Goal: Task Accomplishment & Management: Use online tool/utility

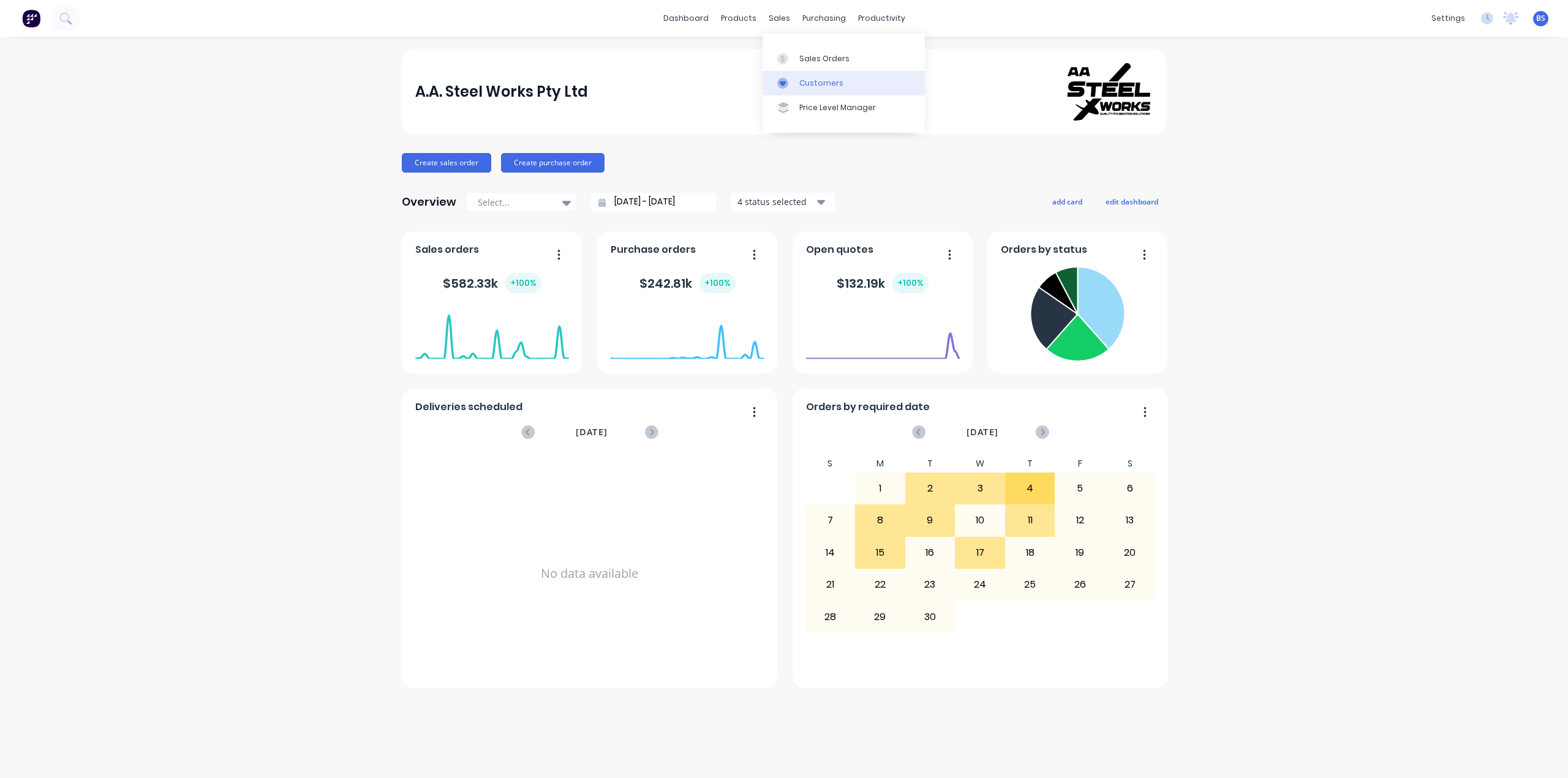
click at [806, 82] on div "Customers" at bounding box center [821, 83] width 44 height 11
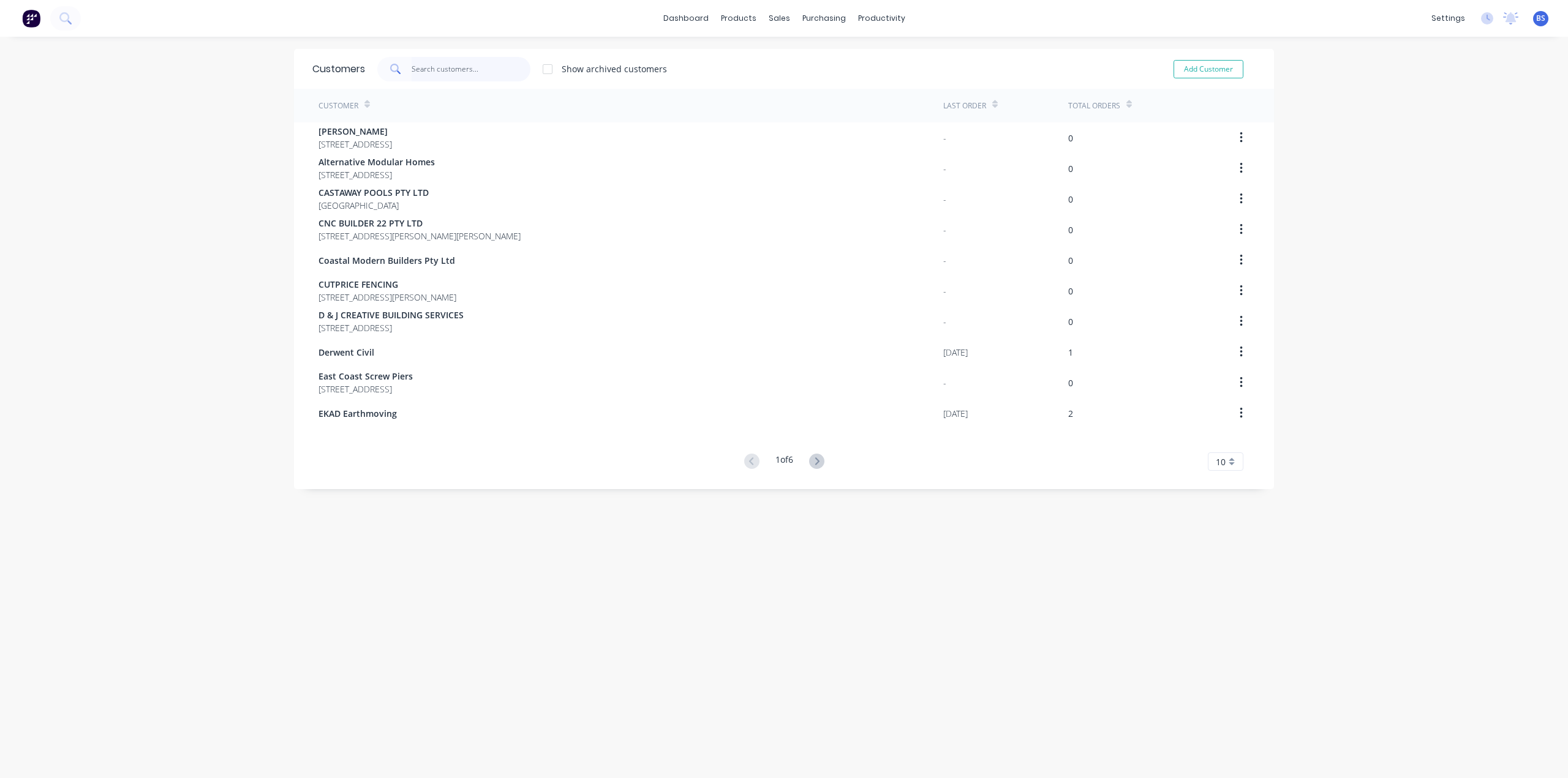
click at [466, 68] on input "text" at bounding box center [471, 69] width 119 height 24
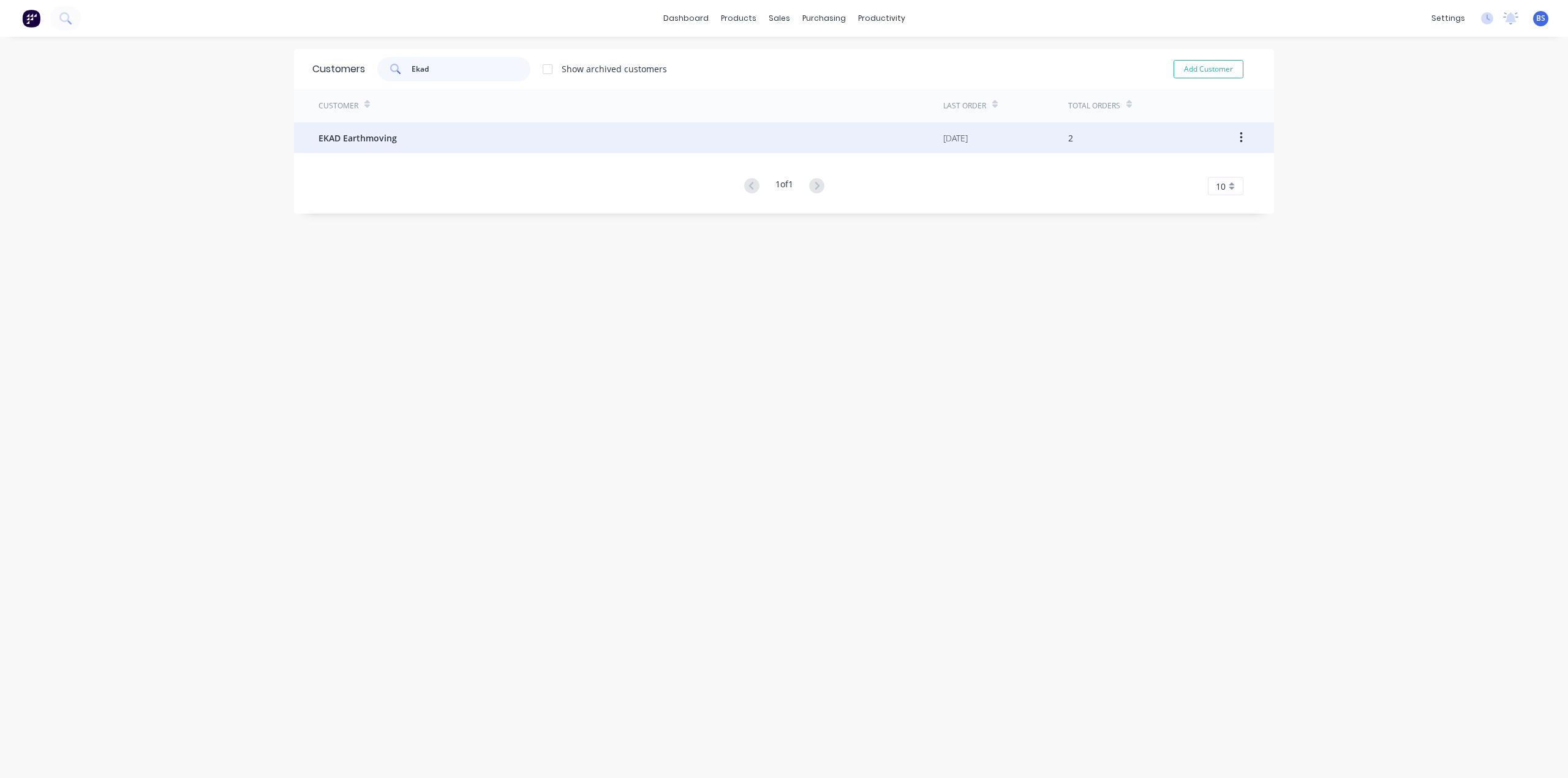
type input "Ekad"
click at [383, 139] on span "EKAD Earthmoving" at bounding box center [357, 138] width 78 height 13
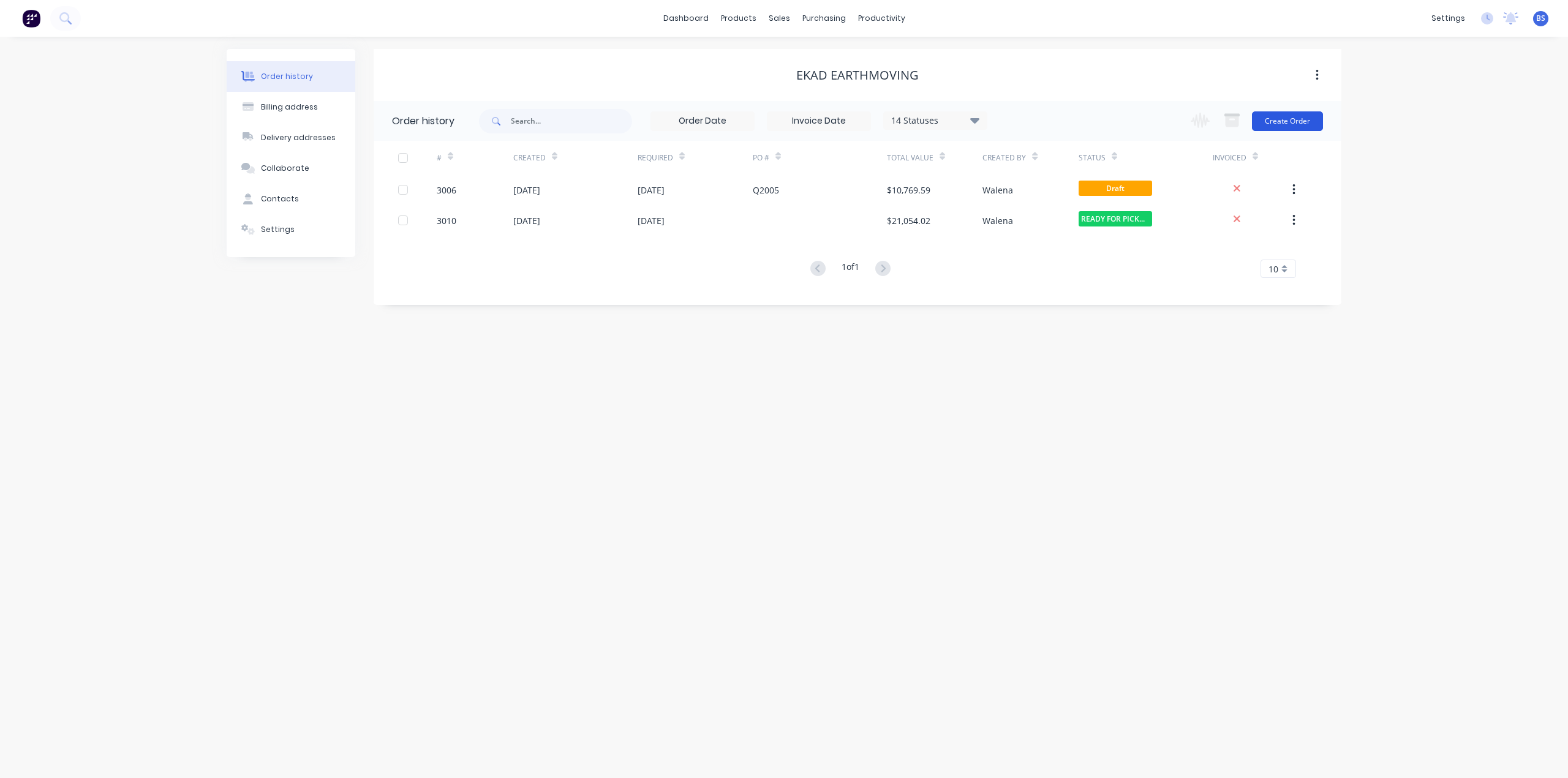
click at [1309, 123] on button "Create Order" at bounding box center [1287, 121] width 71 height 20
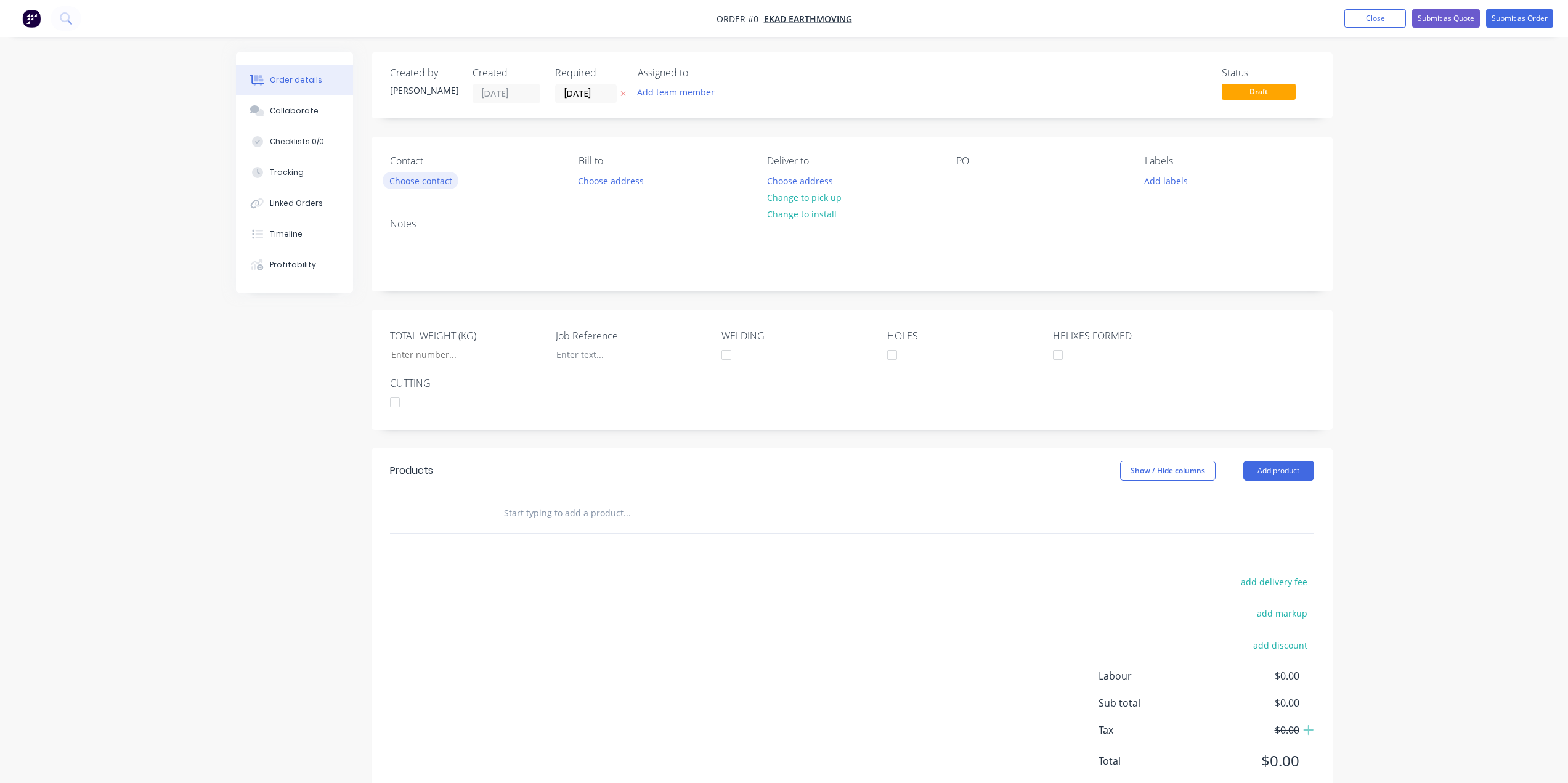
click at [395, 180] on button "Choose contact" at bounding box center [421, 180] width 76 height 17
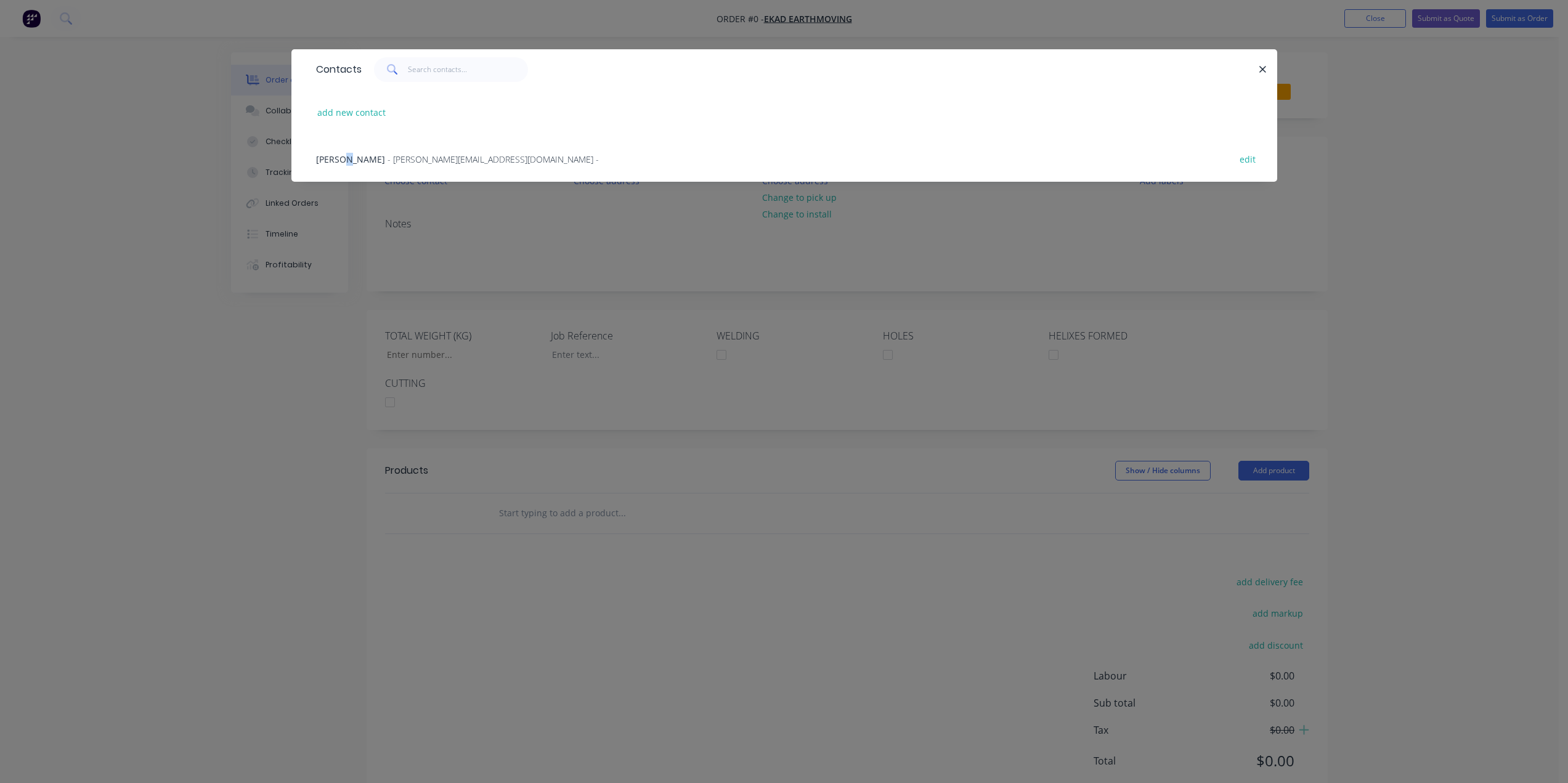
click at [344, 162] on span "[PERSON_NAME]" at bounding box center [350, 159] width 69 height 12
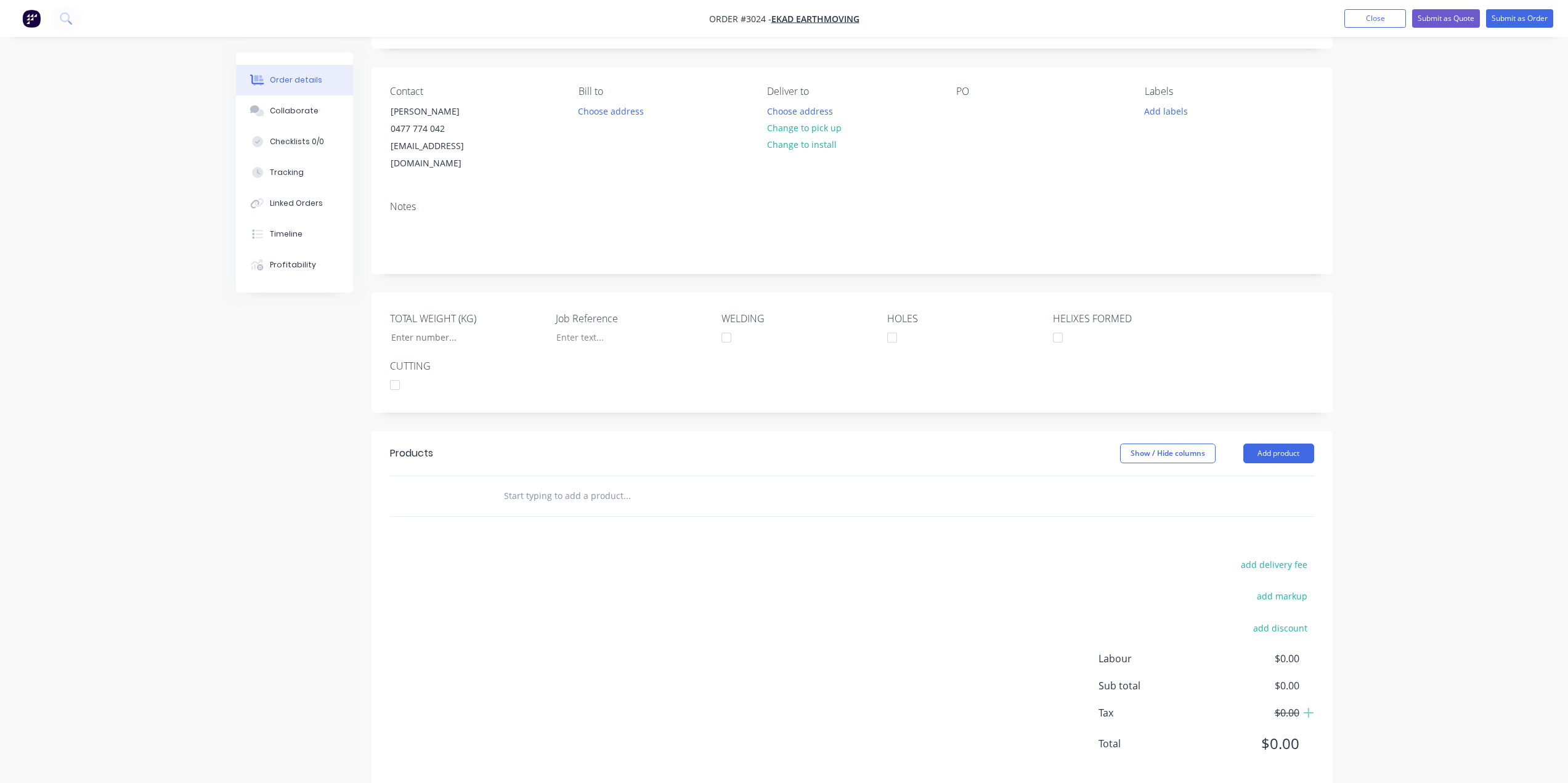
scroll to position [73, 0]
click at [1278, 440] on button "Add product" at bounding box center [1278, 449] width 71 height 20
click at [690, 485] on input "text" at bounding box center [626, 492] width 246 height 25
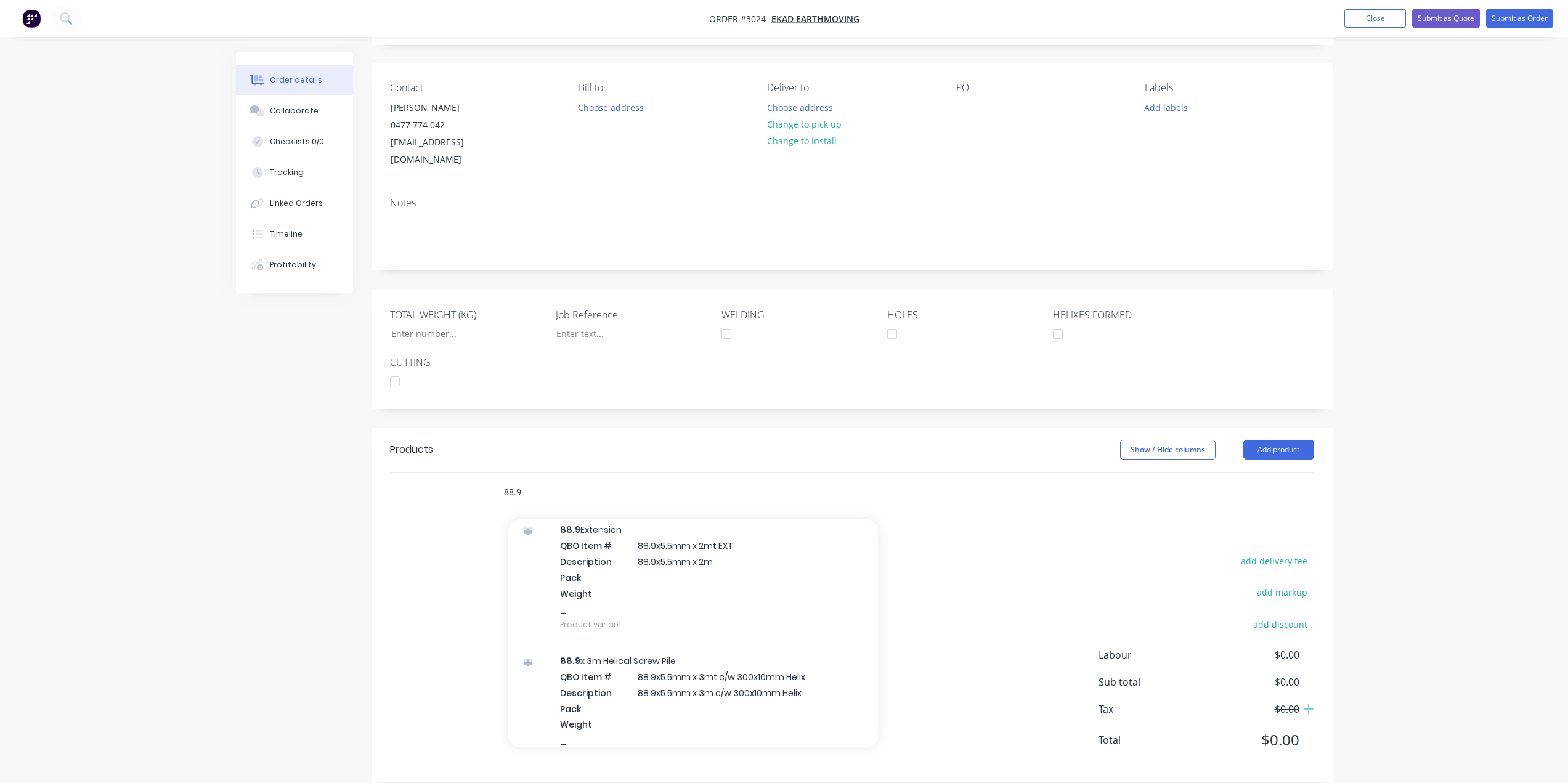
scroll to position [924, 0]
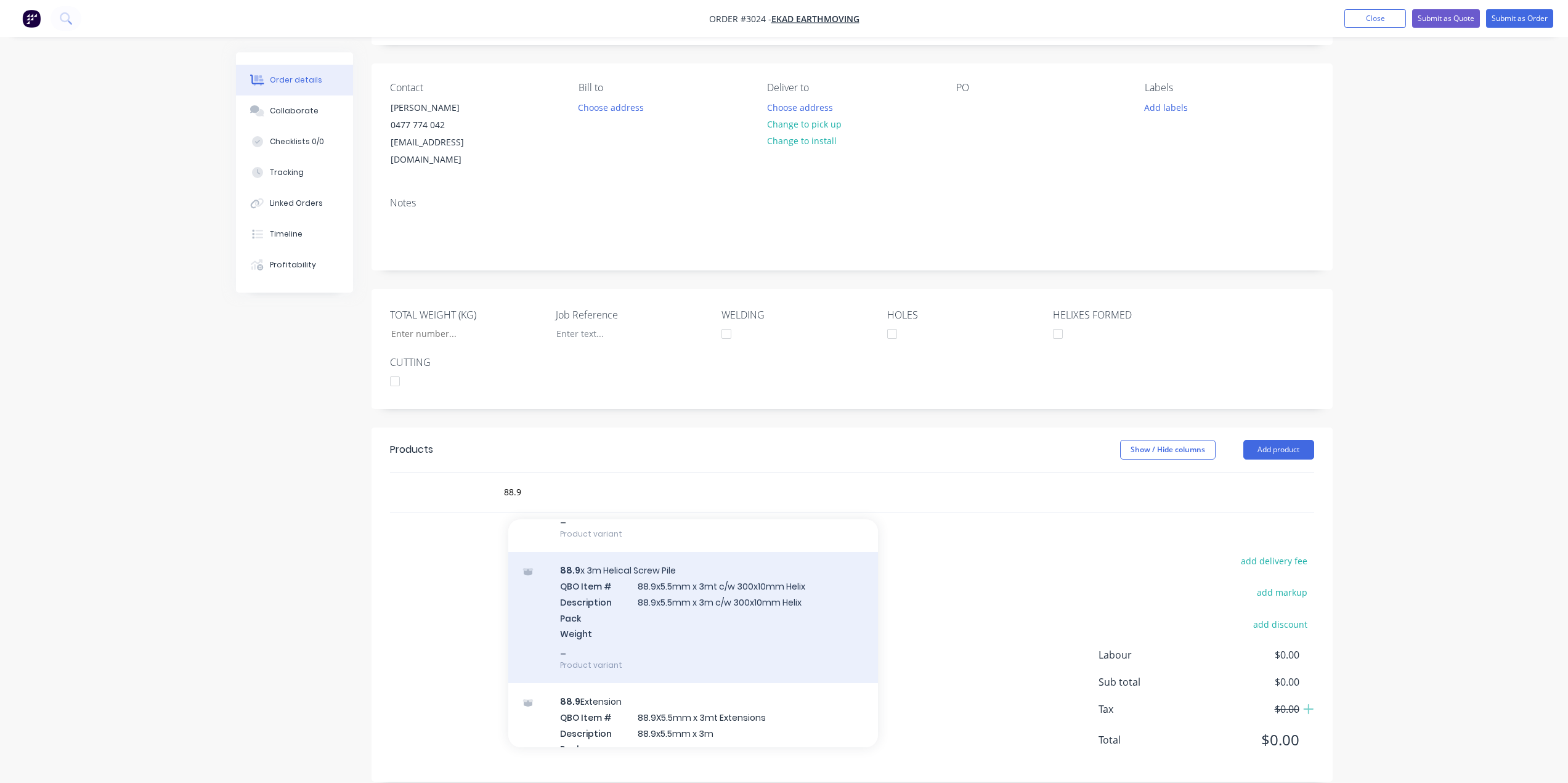
click at [695, 579] on div "88.9 x 3m Helical Screw Pile QBO Item # 88.9x5.5mm x 3mt c/w 300x10mm Helix Des…" at bounding box center [693, 617] width 369 height 131
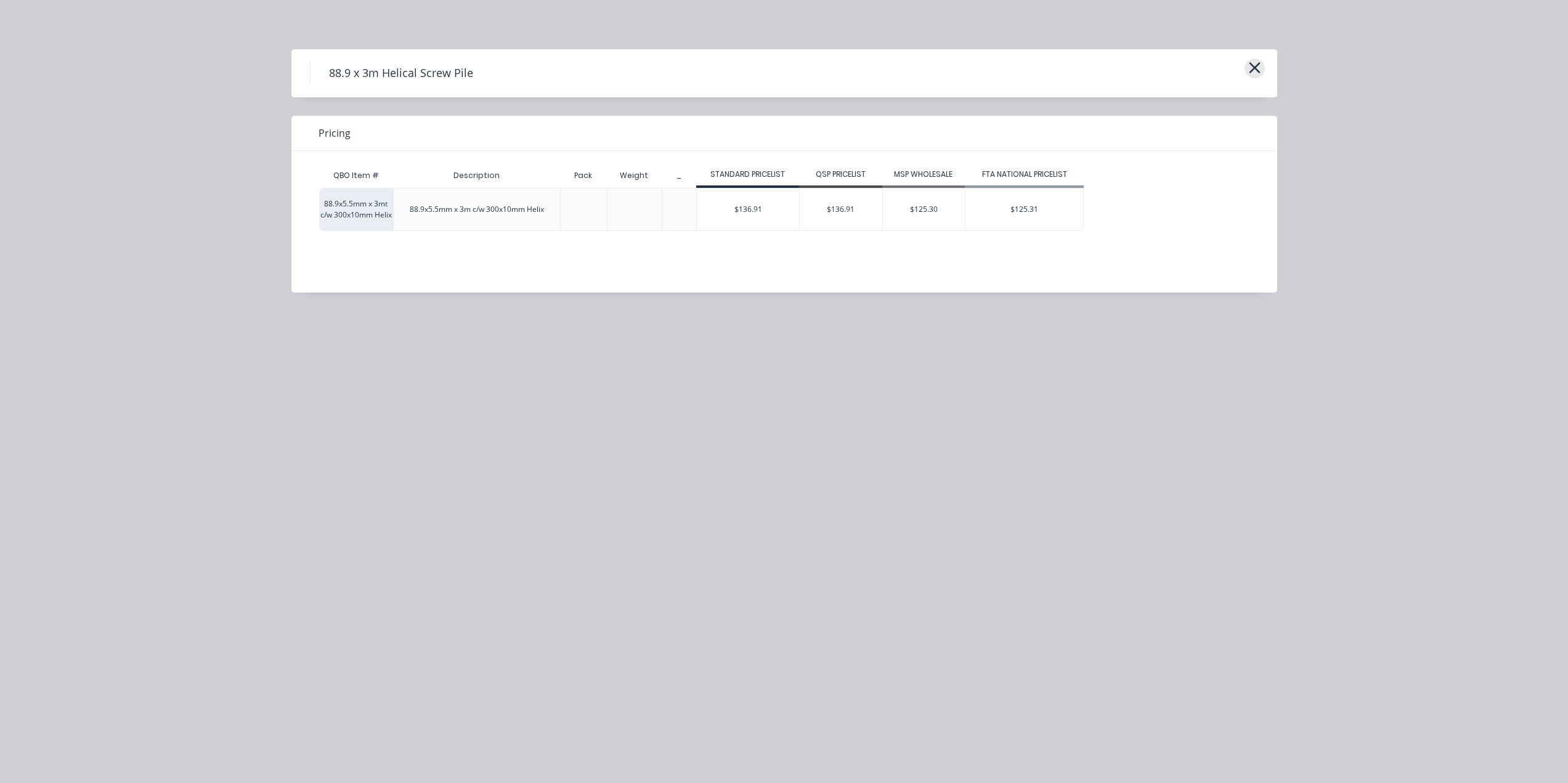
click at [1261, 70] on button "button" at bounding box center [1254, 68] width 20 height 20
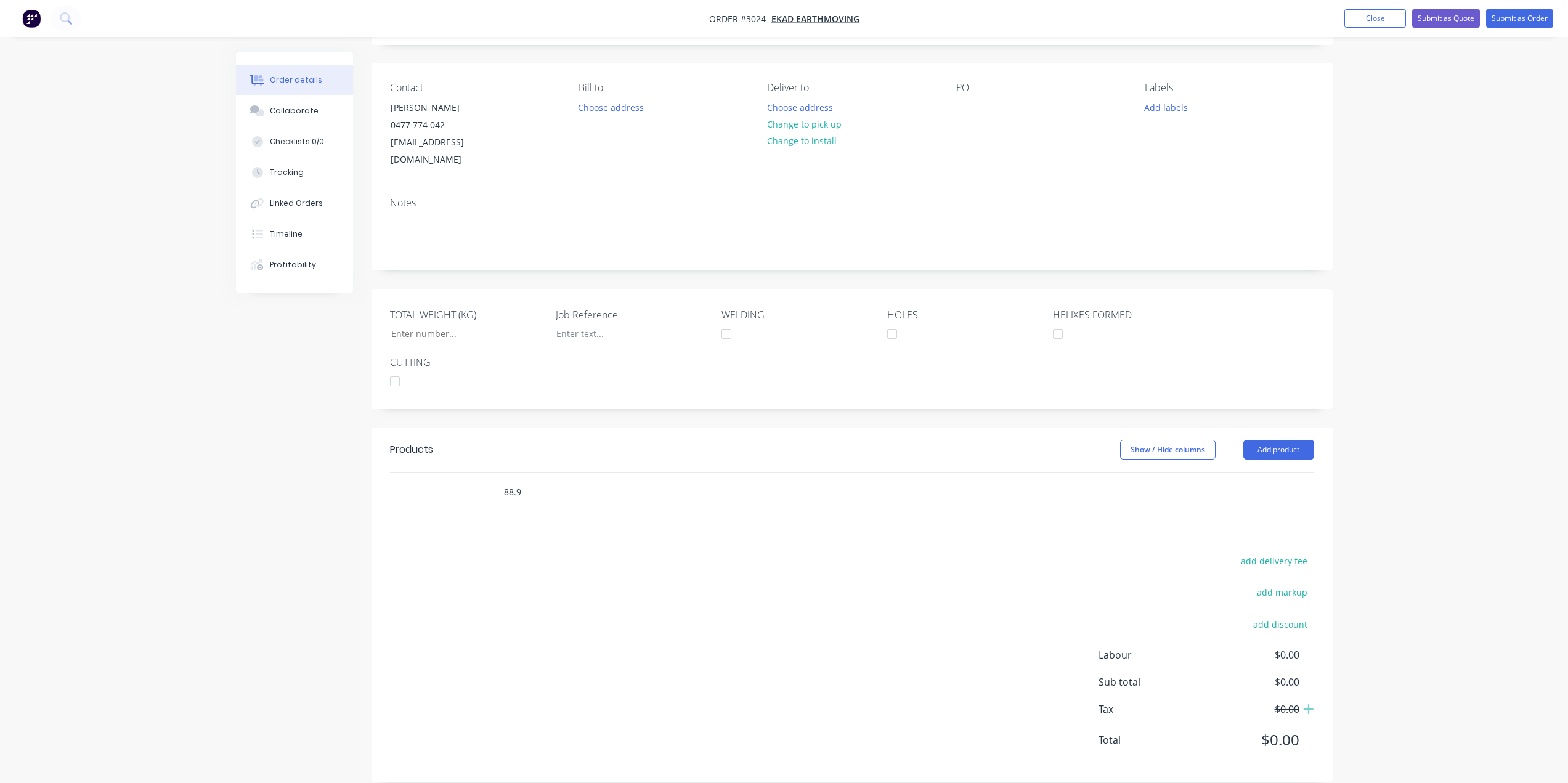
click at [537, 480] on input "88.9" at bounding box center [626, 492] width 246 height 25
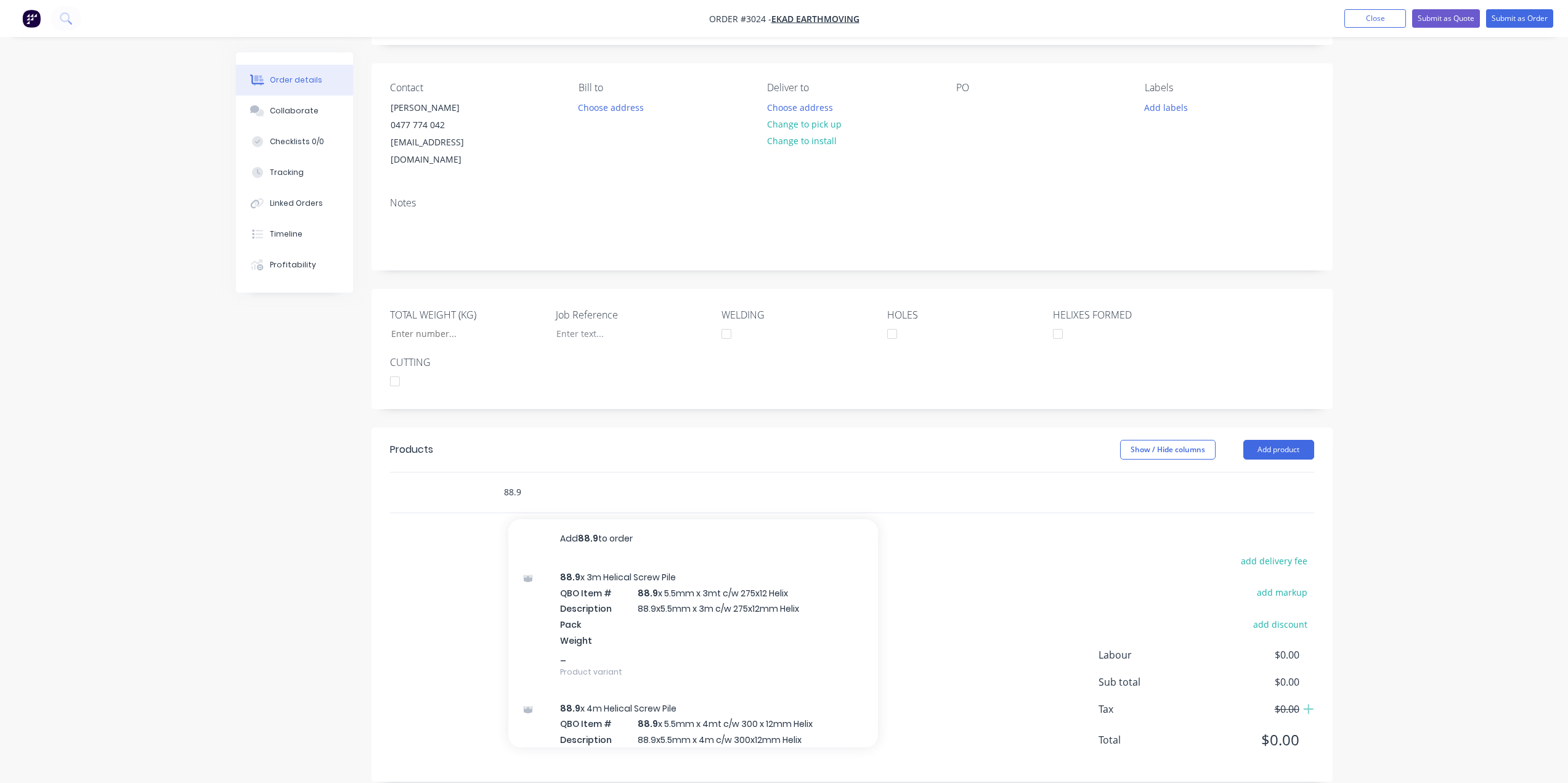
click at [537, 480] on input "88.9" at bounding box center [626, 492] width 246 height 25
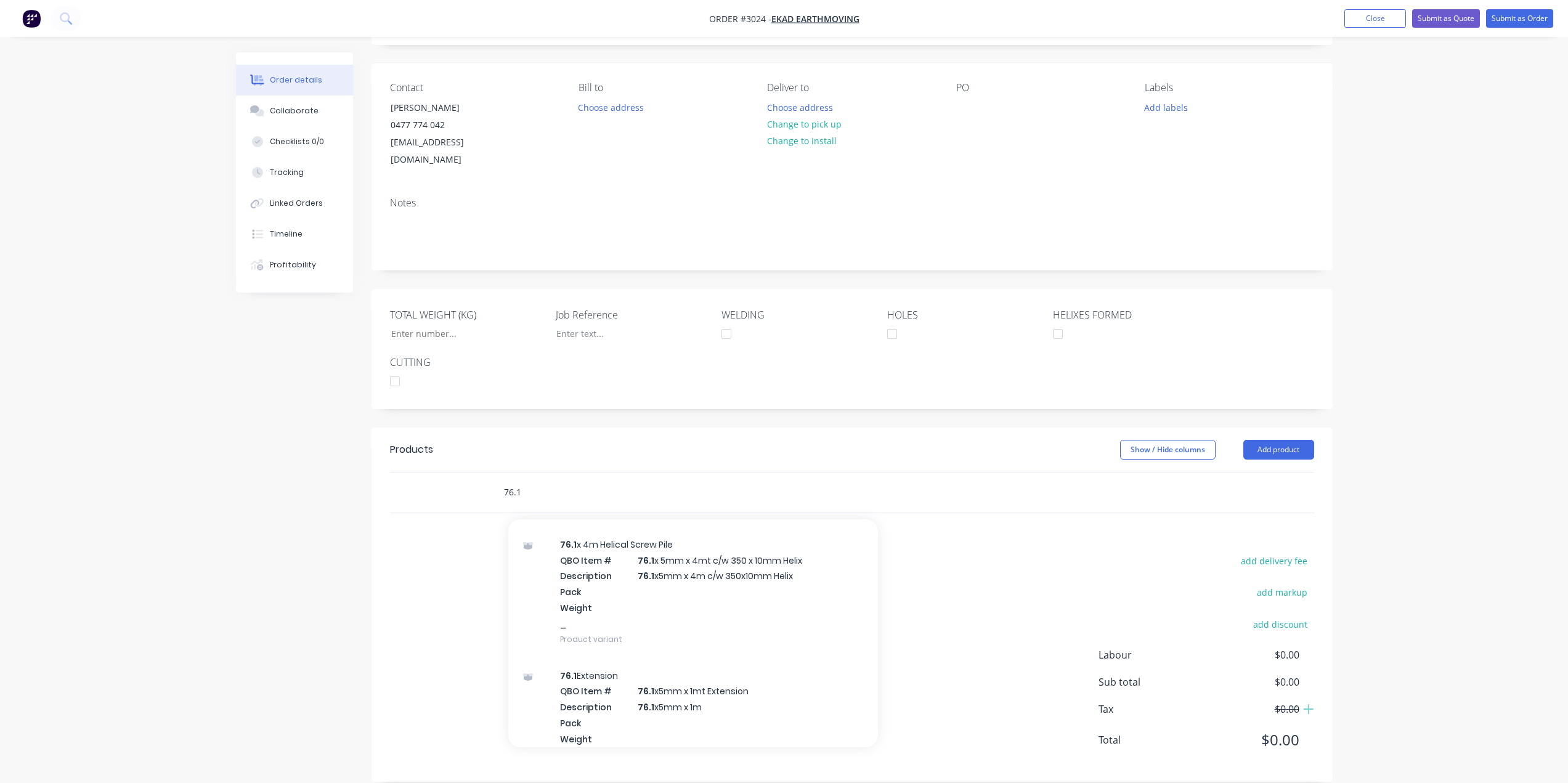
scroll to position [555, 0]
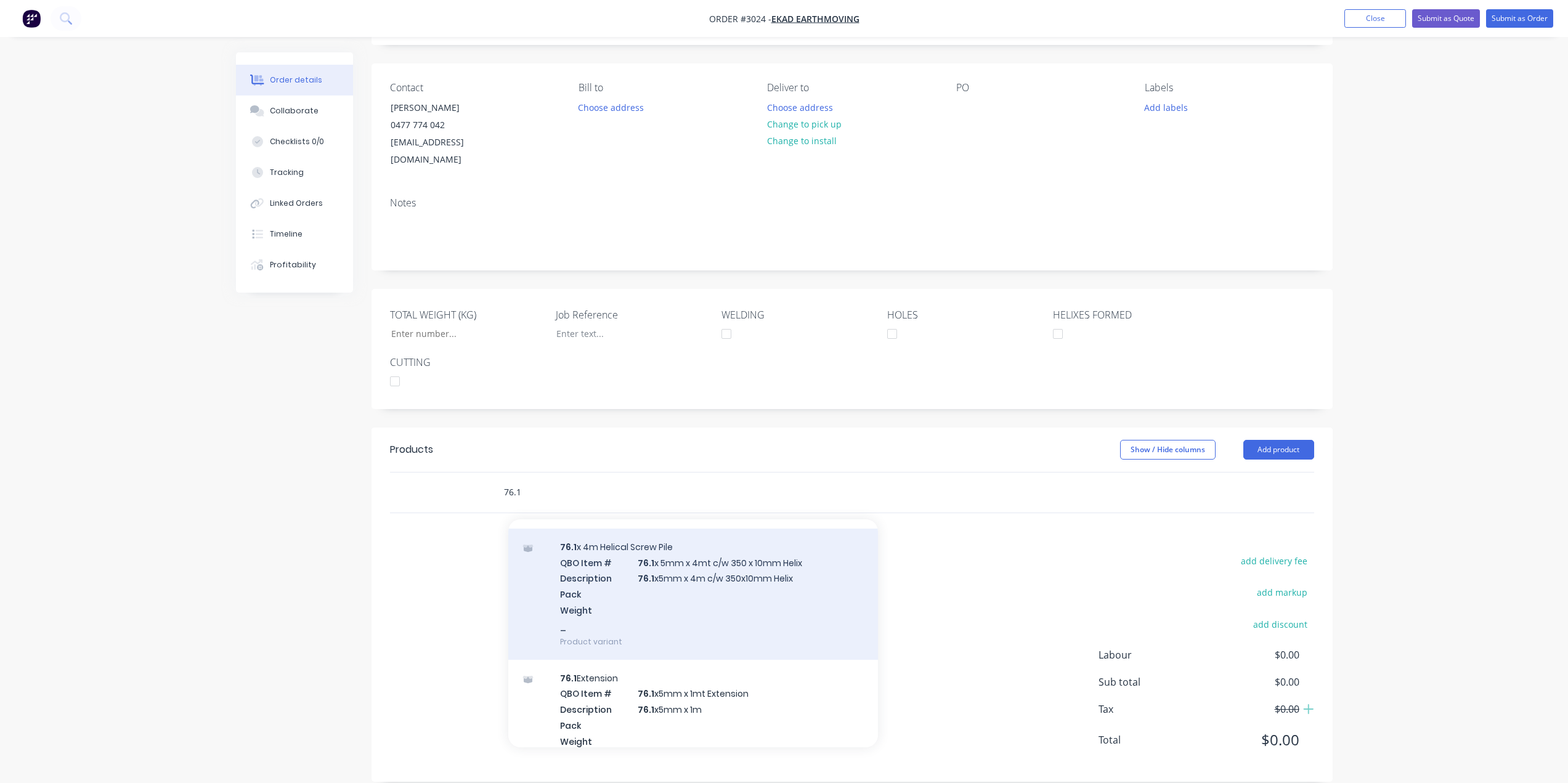
type input "76.1"
click at [716, 563] on div "76.1 x 4m Helical Screw Pile QBO Item # 76.1 x 5mm x 4mt c/w 350 x 10mm Helix D…" at bounding box center [693, 594] width 369 height 131
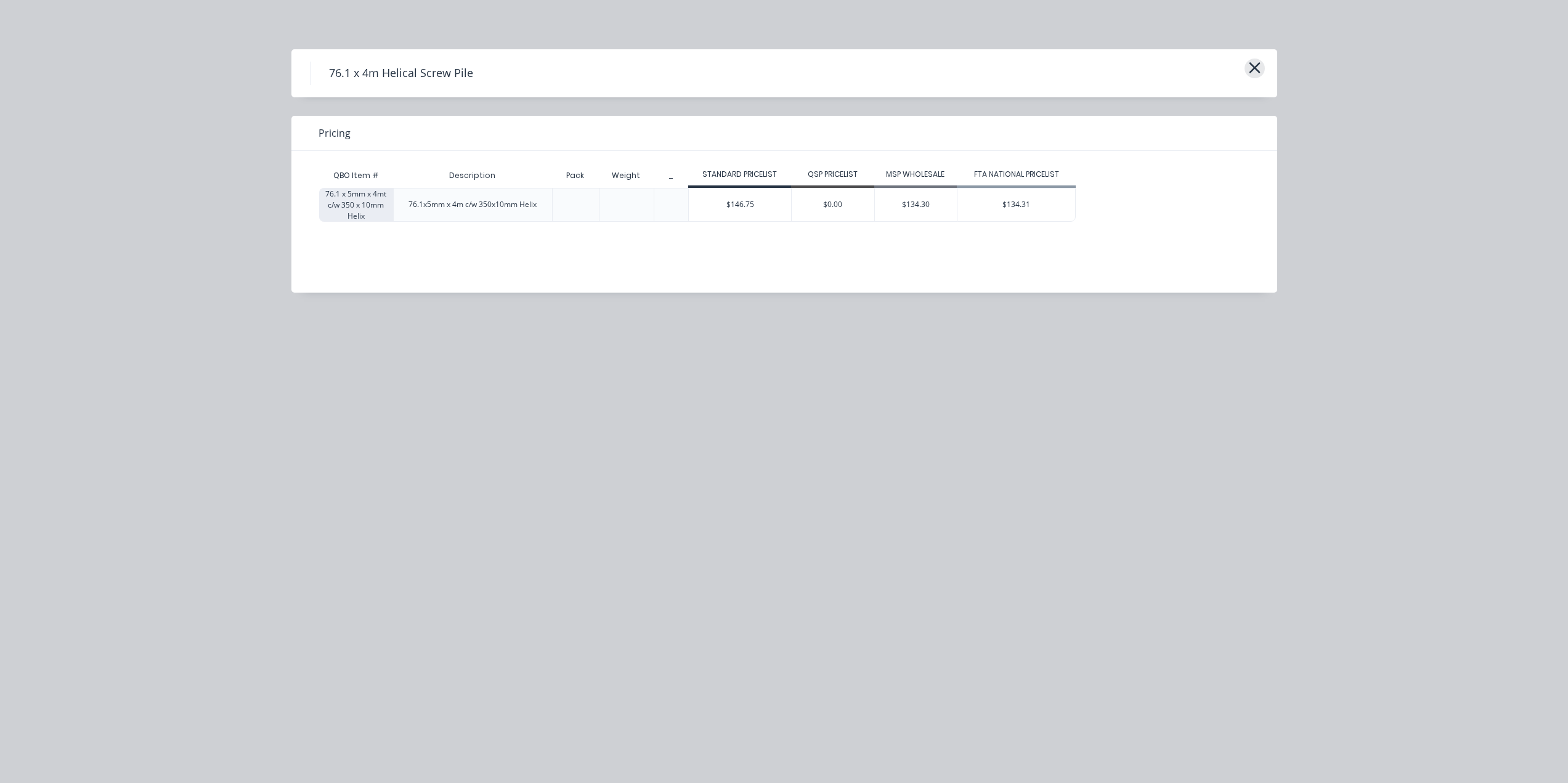
click at [1249, 73] on icon "button" at bounding box center [1255, 67] width 13 height 18
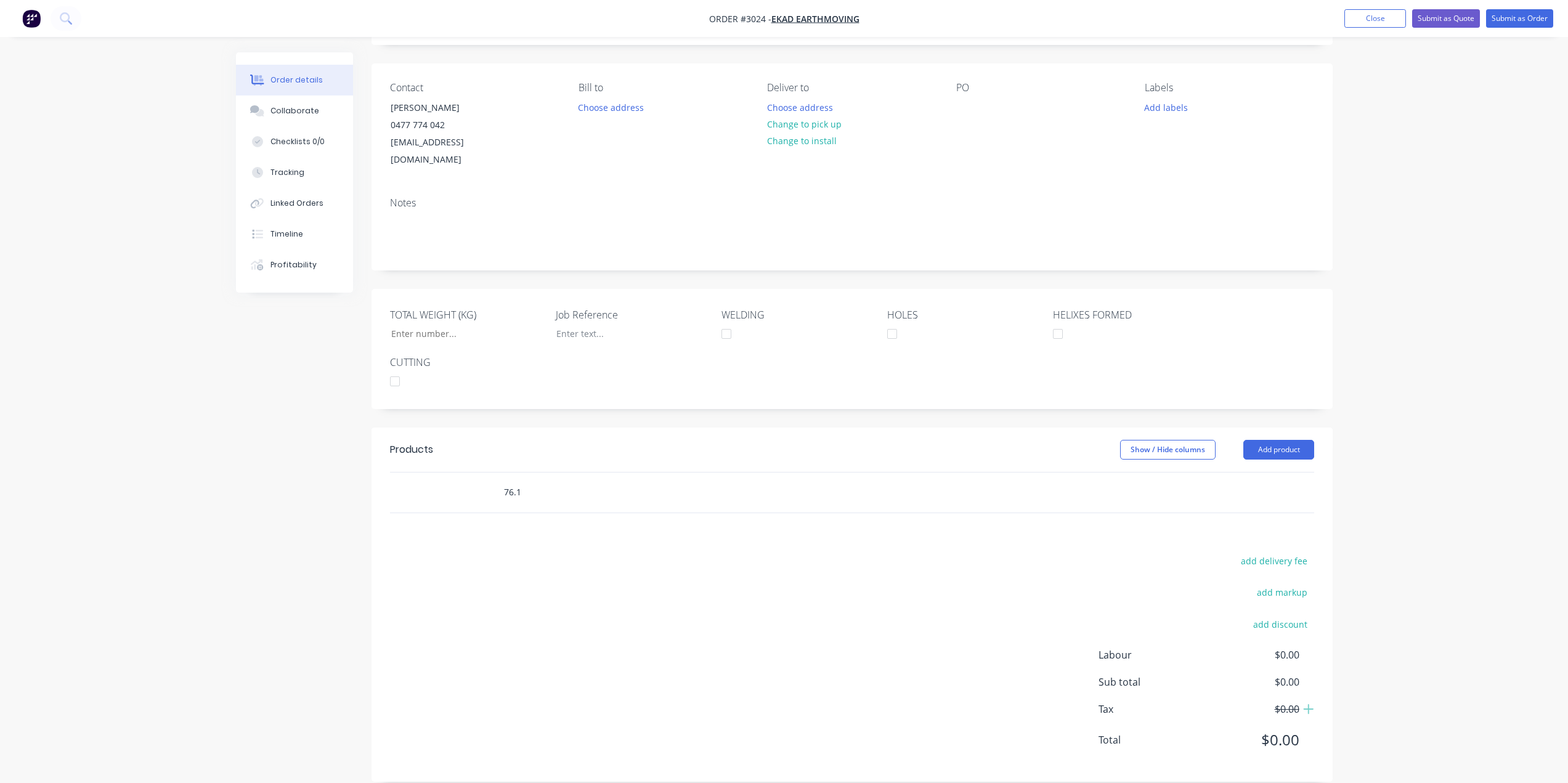
click at [605, 484] on input "76.1" at bounding box center [626, 492] width 246 height 25
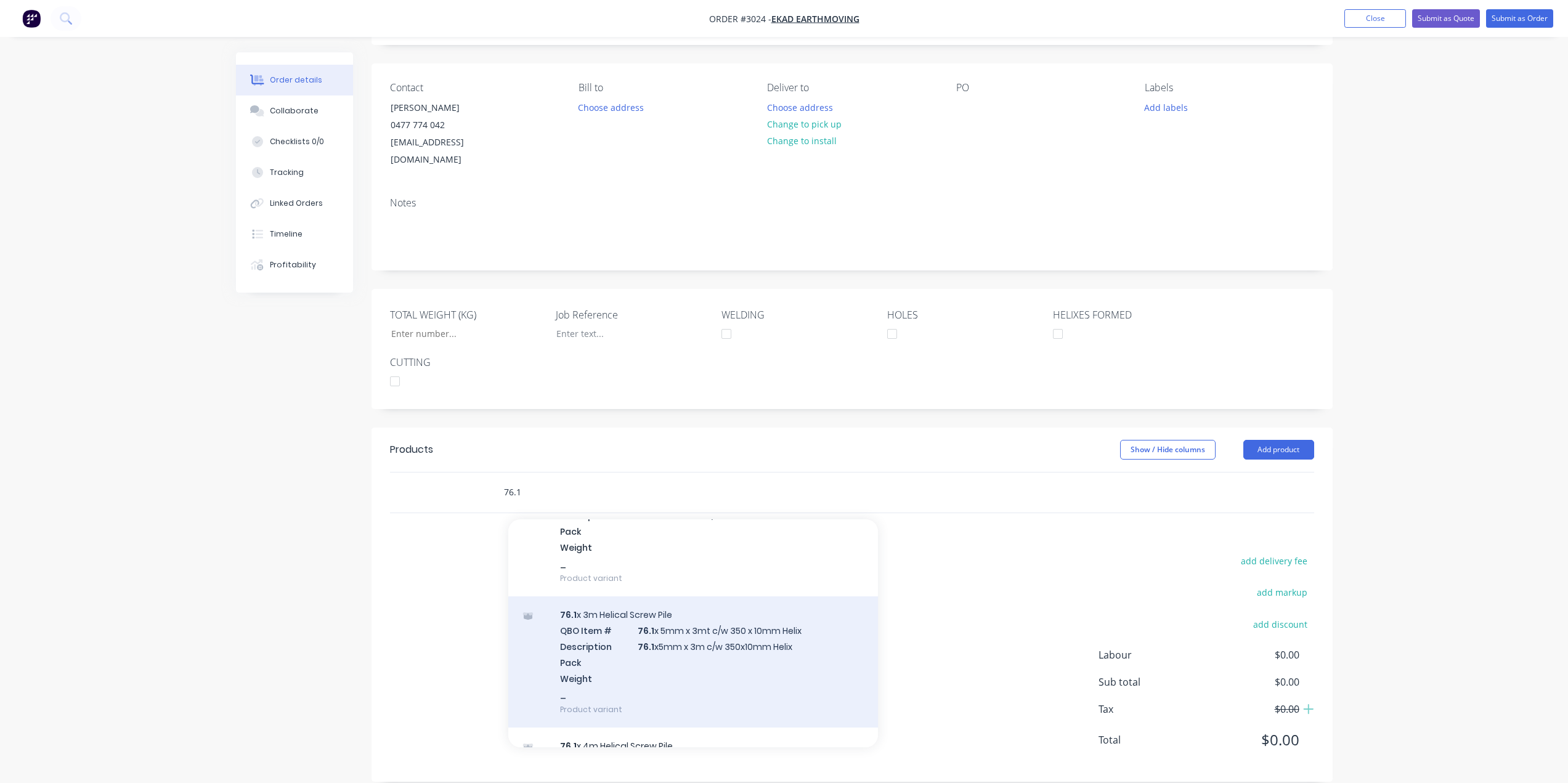
scroll to position [246, 0]
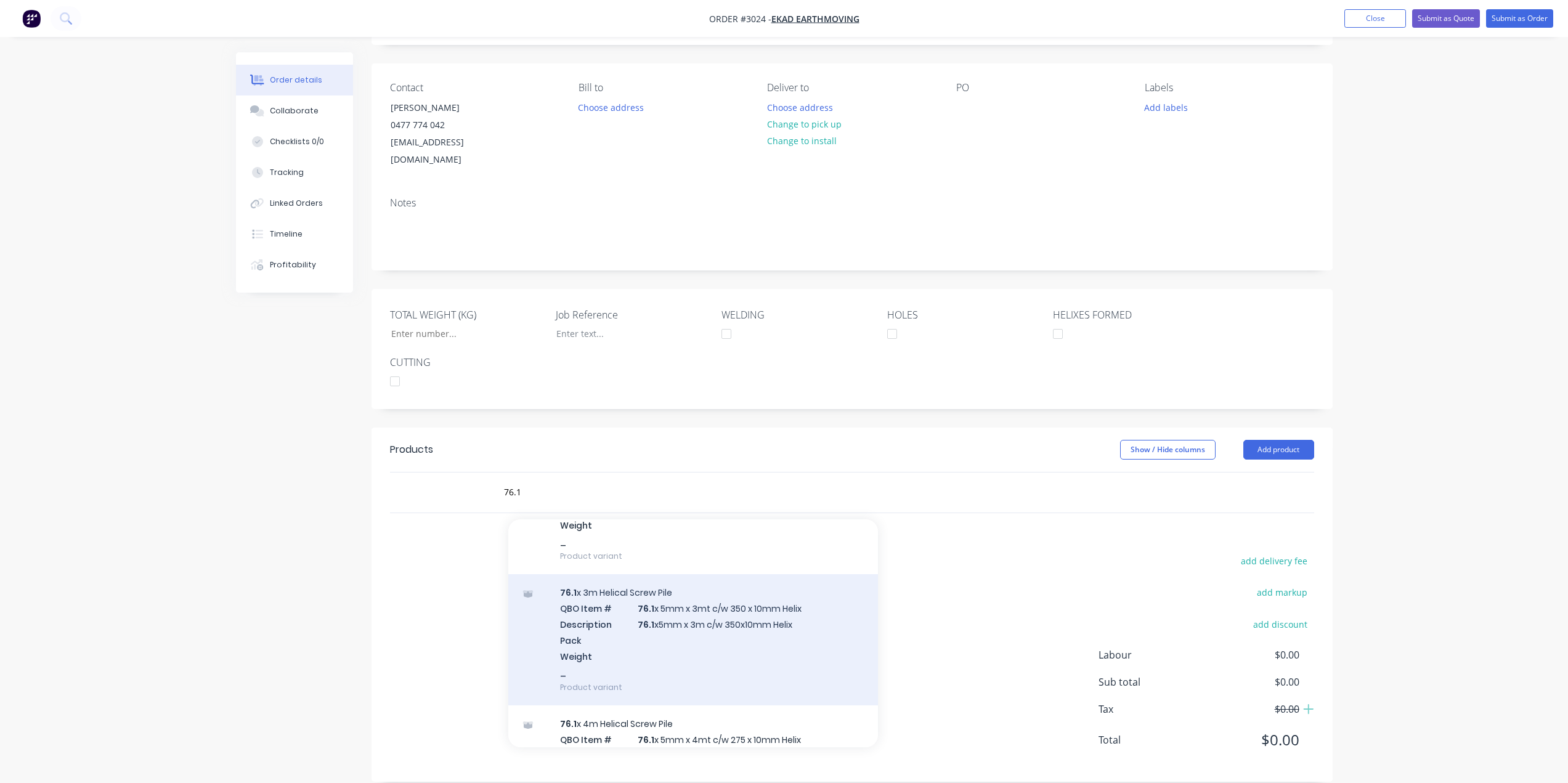
click at [766, 606] on div "76.1 x 3m Helical Screw Pile QBO Item # 76.1 x 5mm x 3mt c/w 350 x 10mm Helix D…" at bounding box center [693, 640] width 369 height 131
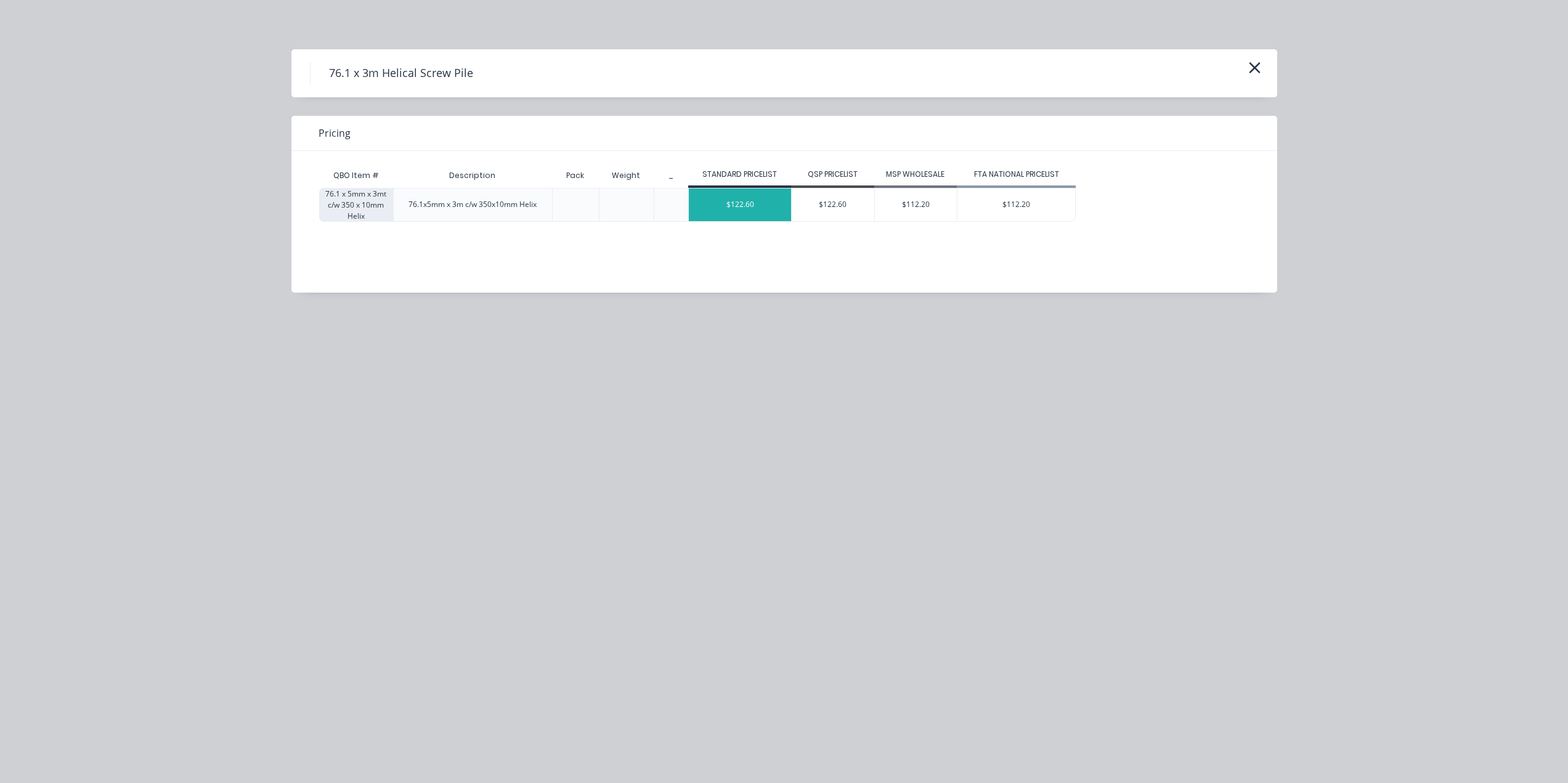
click at [744, 206] on div "$122.60" at bounding box center [740, 204] width 103 height 32
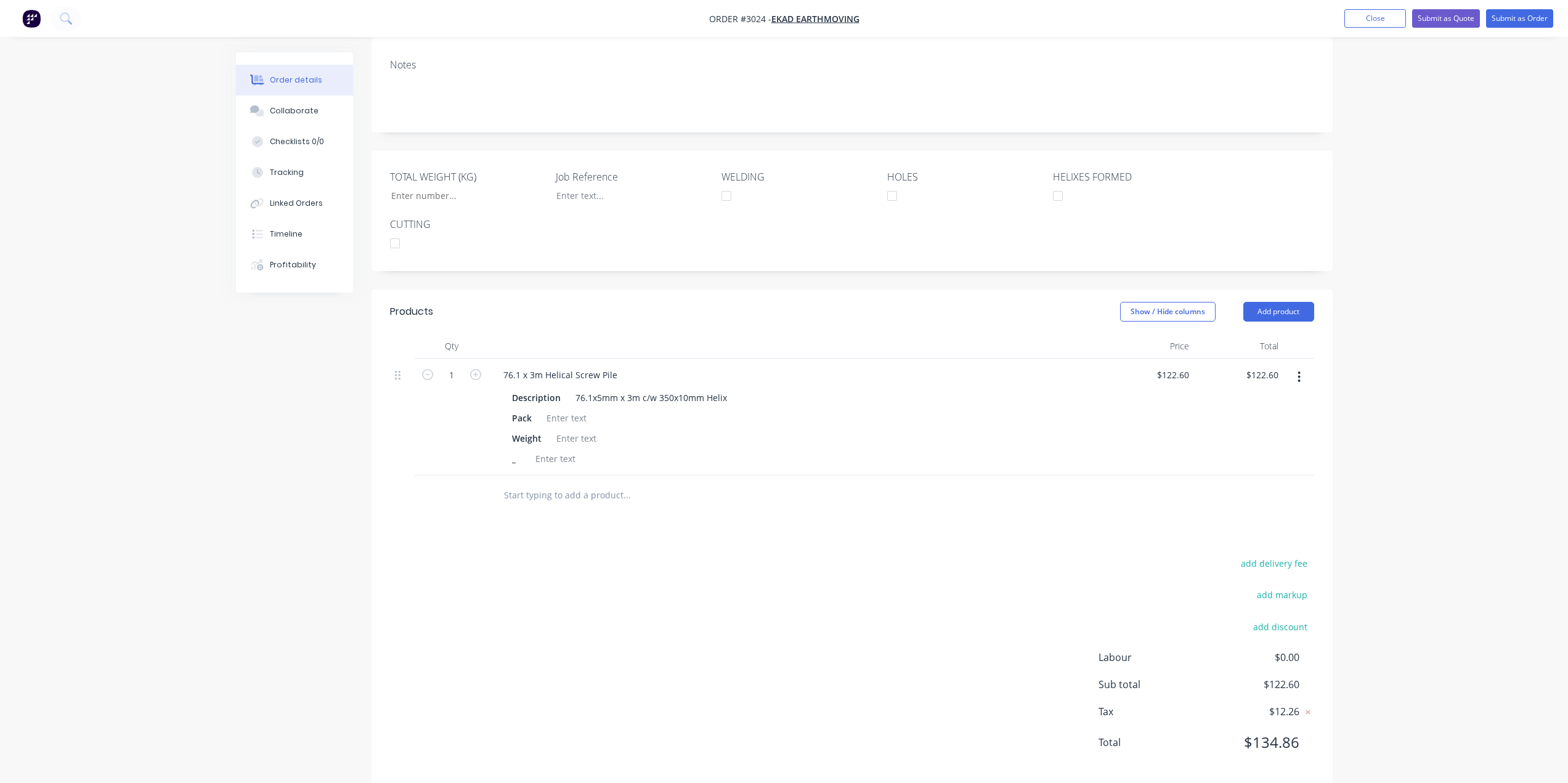
scroll to position [213, 0]
click at [552, 480] on input "text" at bounding box center [626, 492] width 246 height 25
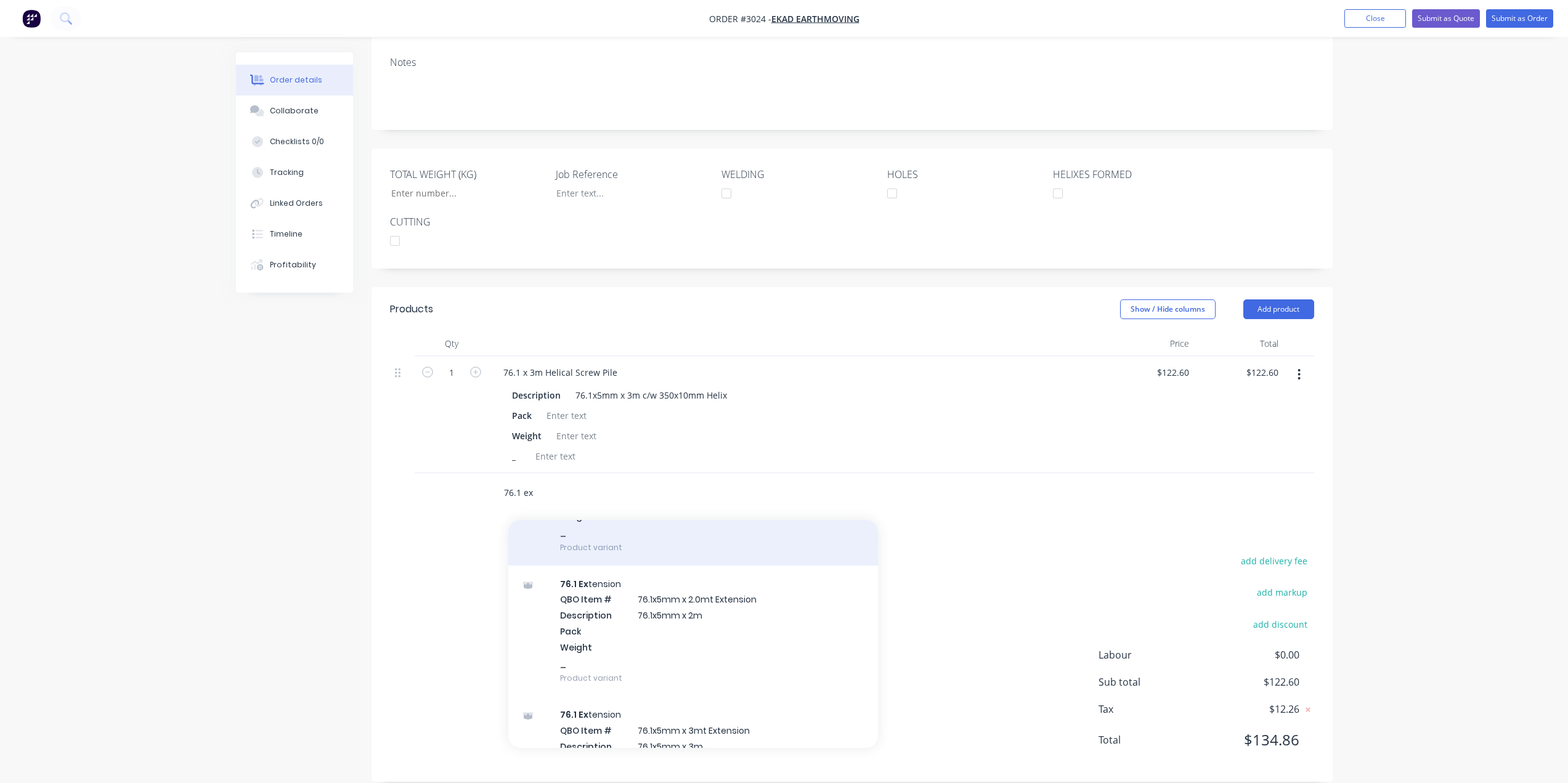
scroll to position [185, 0]
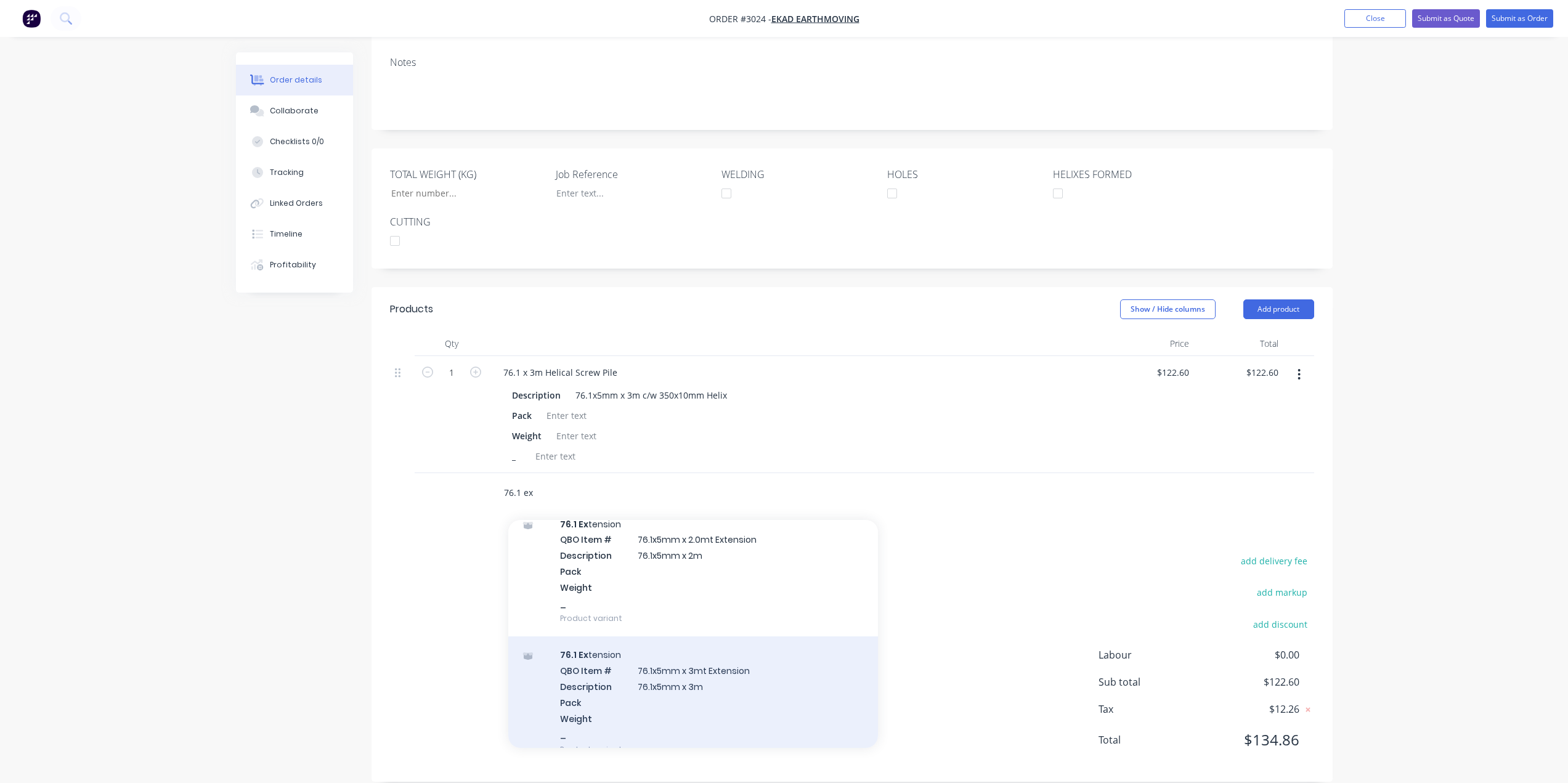
type input "76.1 ex"
click at [694, 679] on div "76.1 Ex tension QBO Item # 76.1x5mm x 3mt Extension Description 76.1x5mm x 3m P…" at bounding box center [693, 702] width 369 height 131
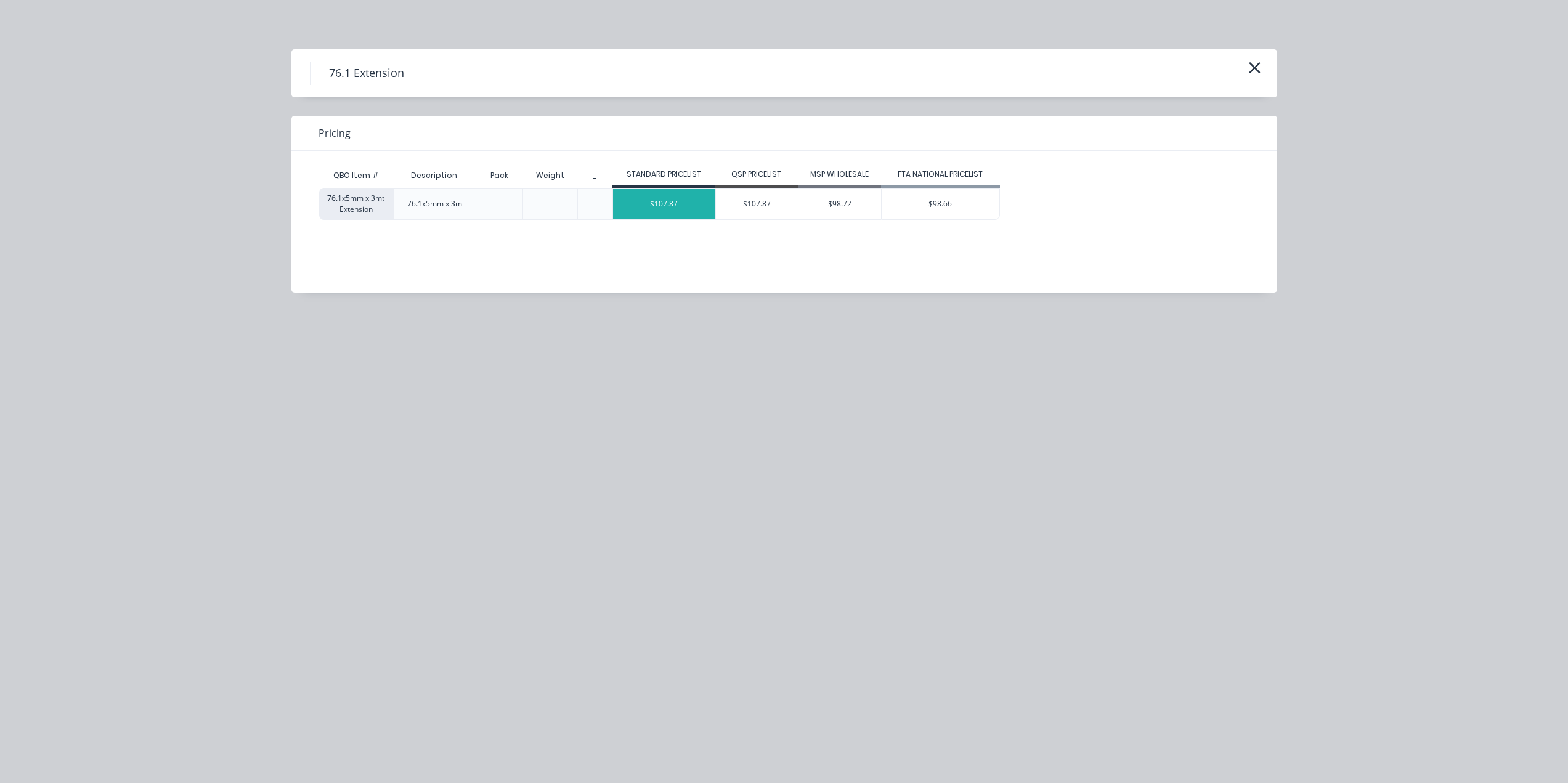
click at [658, 209] on div "$107.87" at bounding box center [664, 204] width 103 height 31
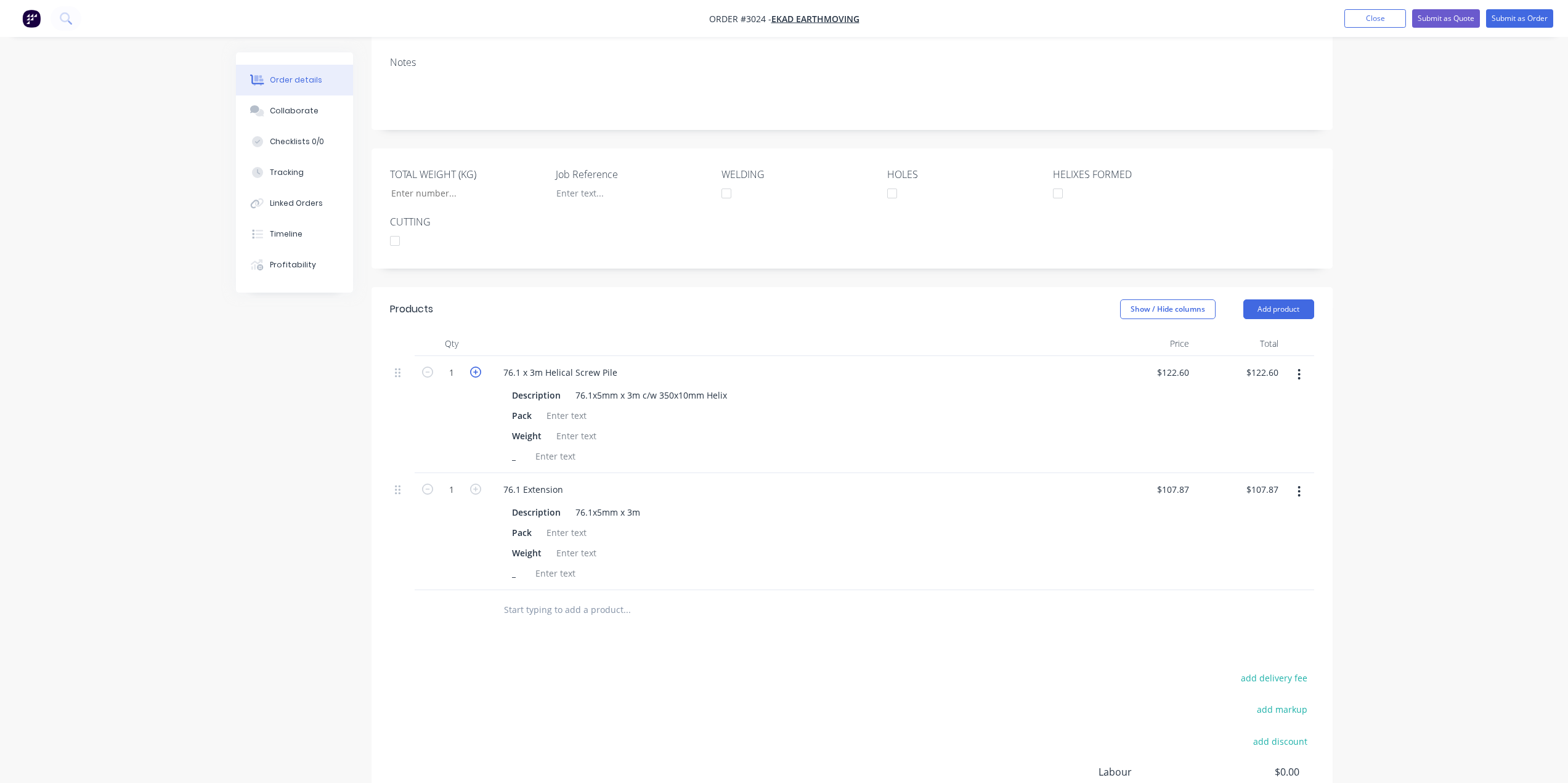
click at [475, 367] on icon "button" at bounding box center [475, 372] width 11 height 11
type input "2"
type input "$245.20"
click at [475, 367] on icon "button" at bounding box center [475, 372] width 11 height 11
type input "3"
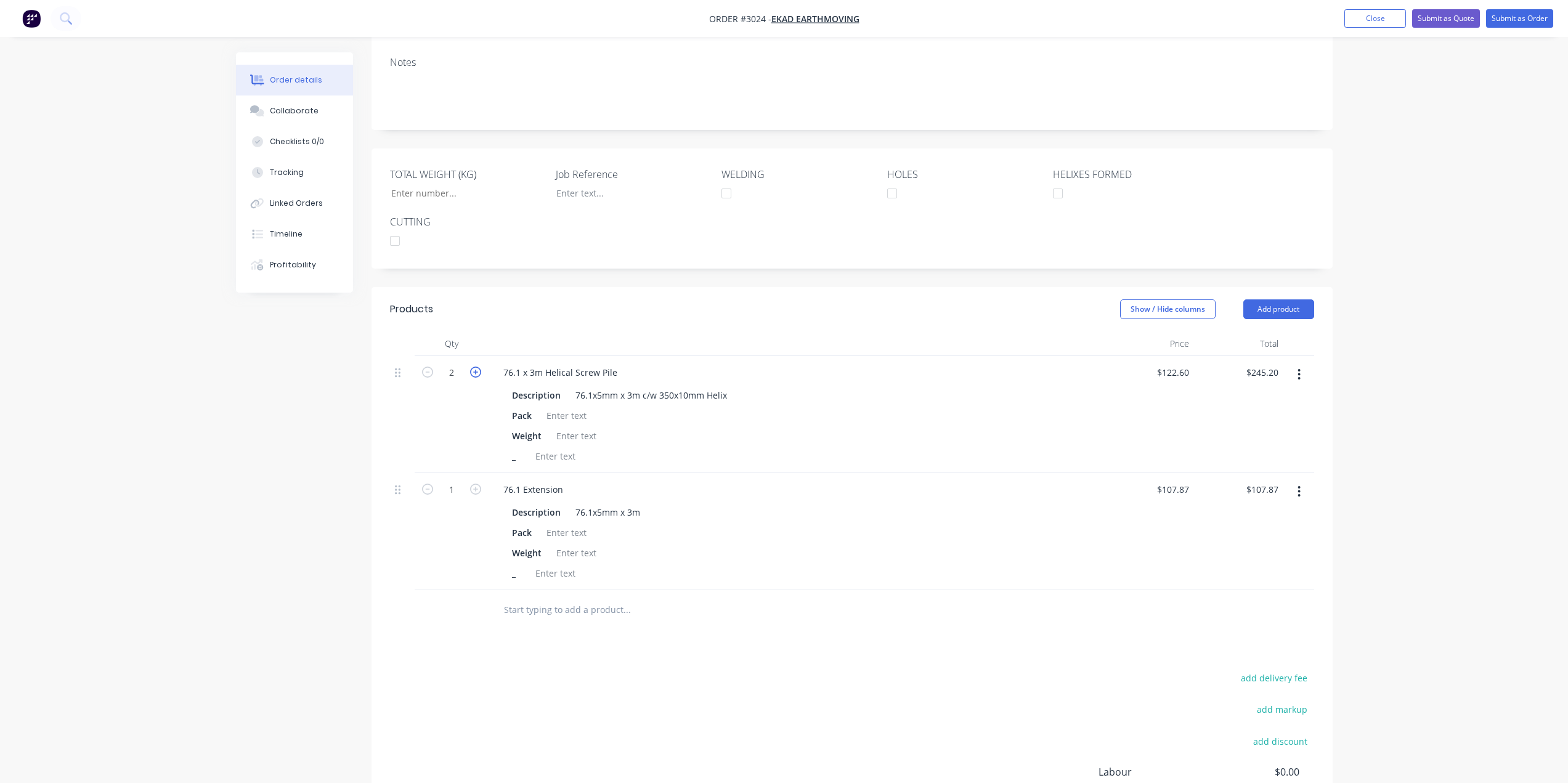
type input "$367.80"
click at [475, 367] on icon "button" at bounding box center [475, 372] width 11 height 11
type input "4"
type input "$490.40"
click at [475, 367] on icon "button" at bounding box center [475, 372] width 11 height 11
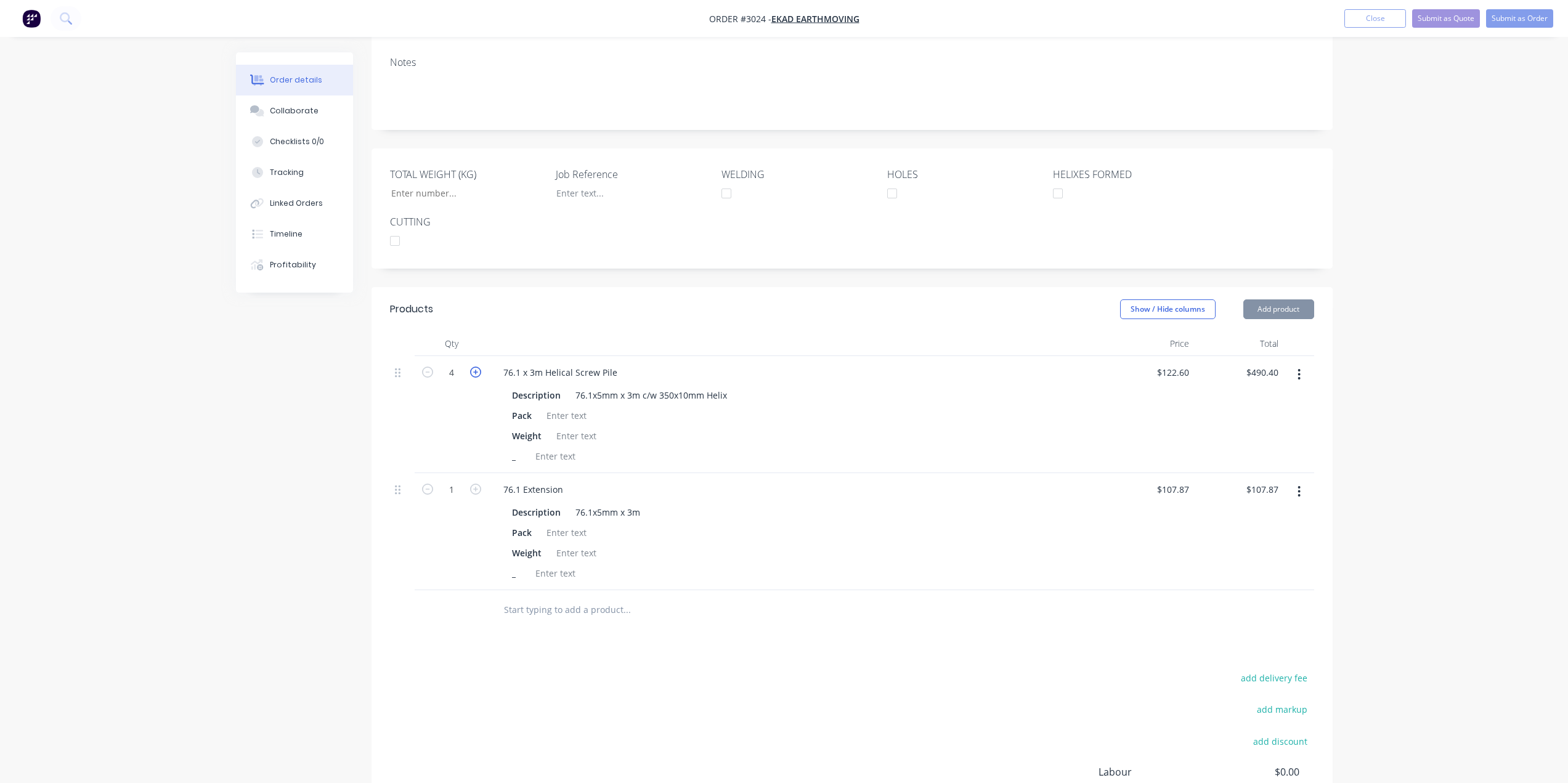
type input "5"
type input "$613.00"
click at [448, 364] on input "5" at bounding box center [452, 373] width 32 height 18
type input "26"
type input "$3,187.60"
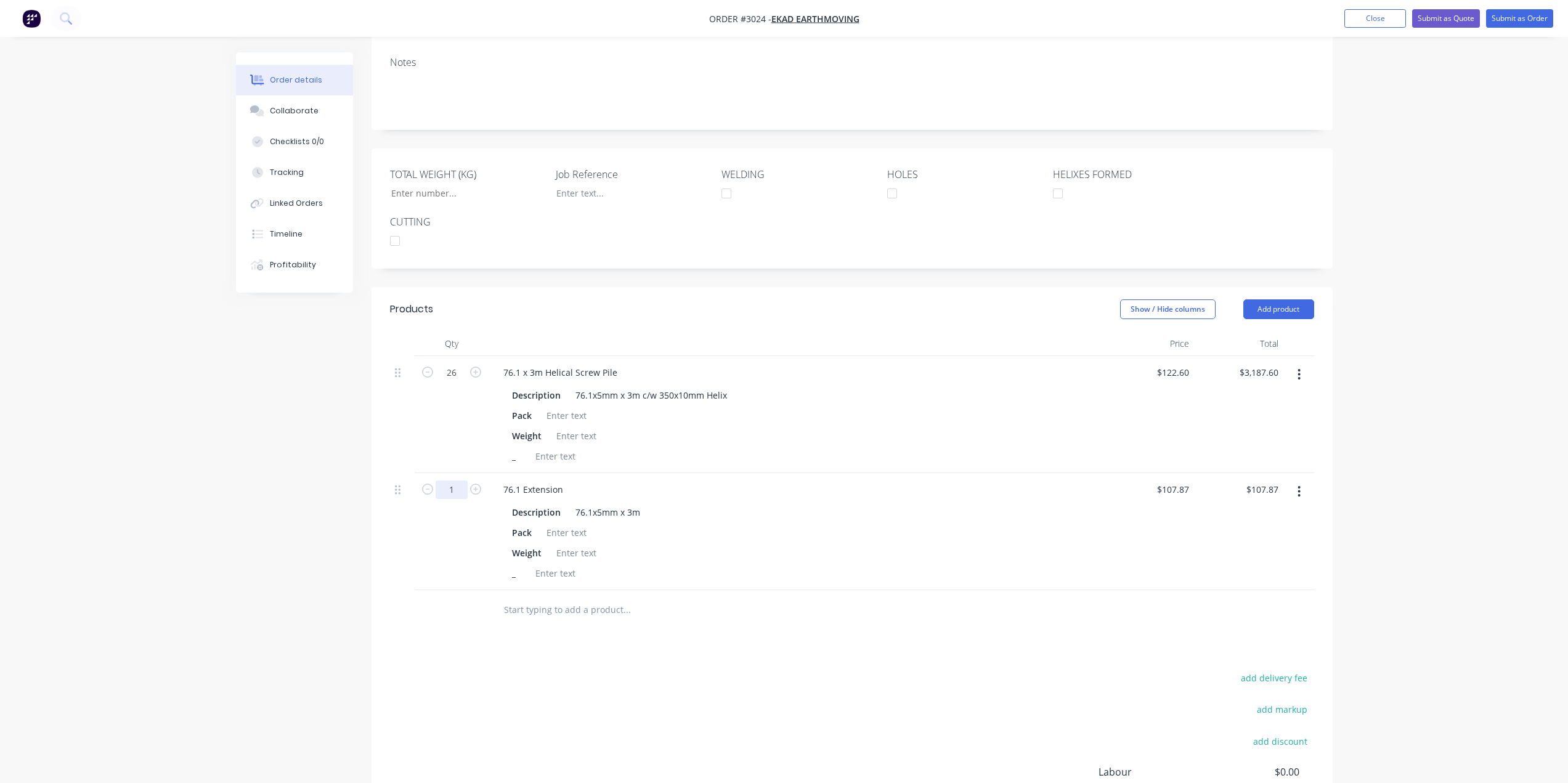
click at [453, 480] on input "1" at bounding box center [452, 489] width 32 height 18
type input "26"
type input "$2,804.62"
click at [750, 689] on div "add delivery fee add markup add discount Labour $0.00 Sub total $3,295.47 Tax $…" at bounding box center [852, 775] width 924 height 211
click at [566, 407] on div at bounding box center [566, 415] width 50 height 18
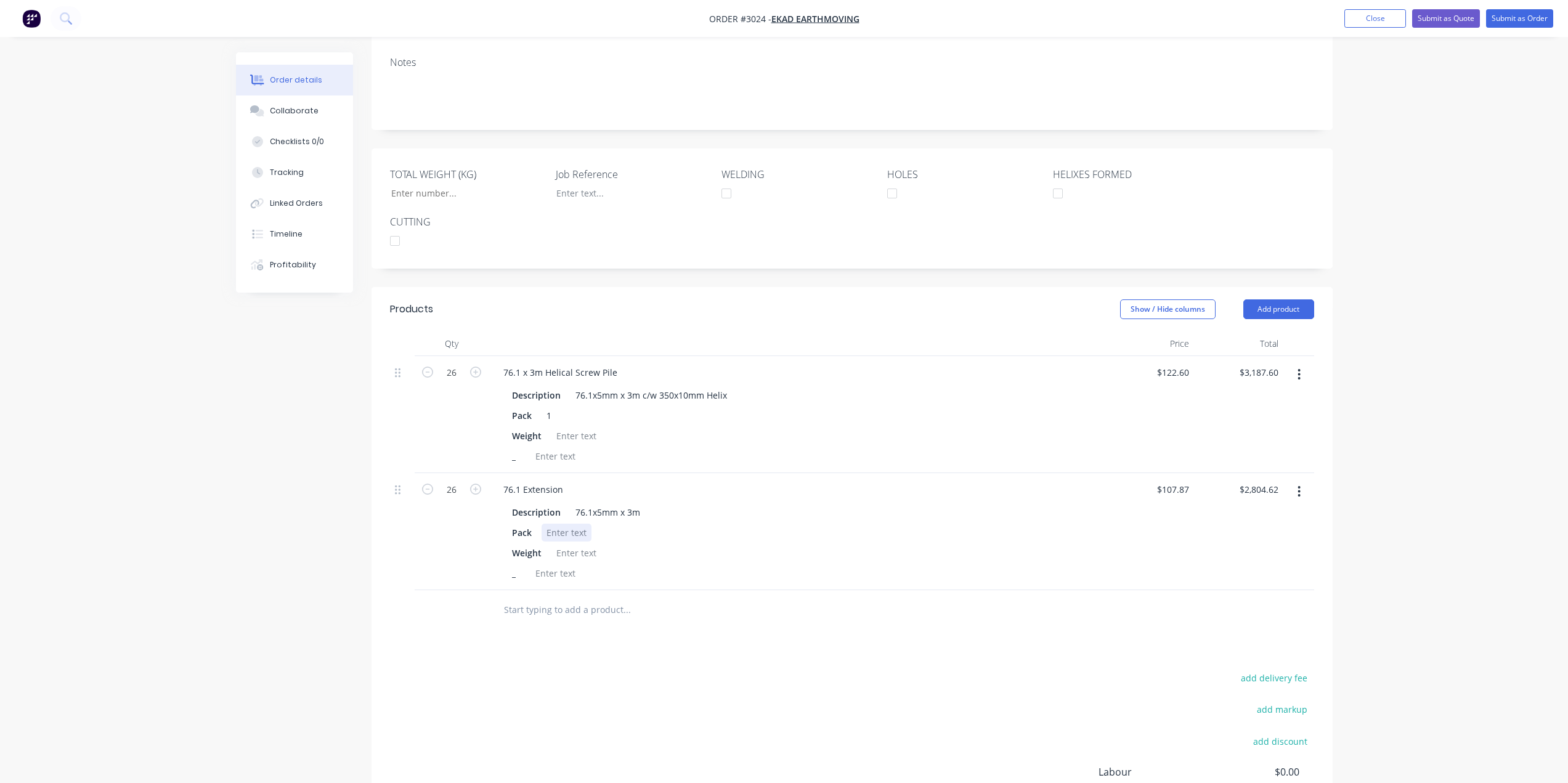
click at [570, 524] on div at bounding box center [566, 532] width 50 height 18
click at [572, 427] on div at bounding box center [576, 435] width 50 height 18
click at [565, 544] on div at bounding box center [576, 553] width 50 height 18
click at [716, 480] on div "76.1 Extension" at bounding box center [796, 489] width 606 height 18
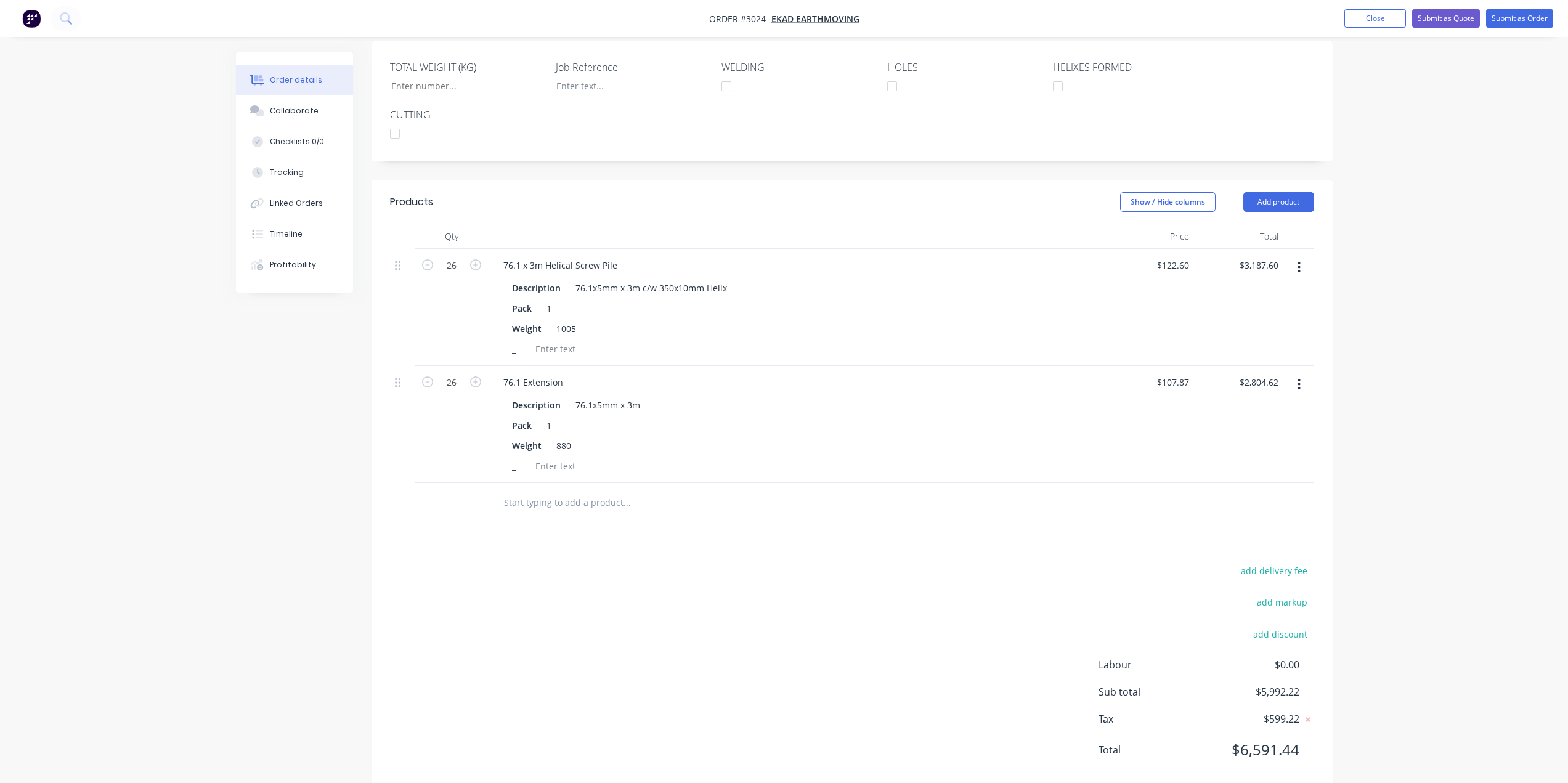
scroll to position [331, 0]
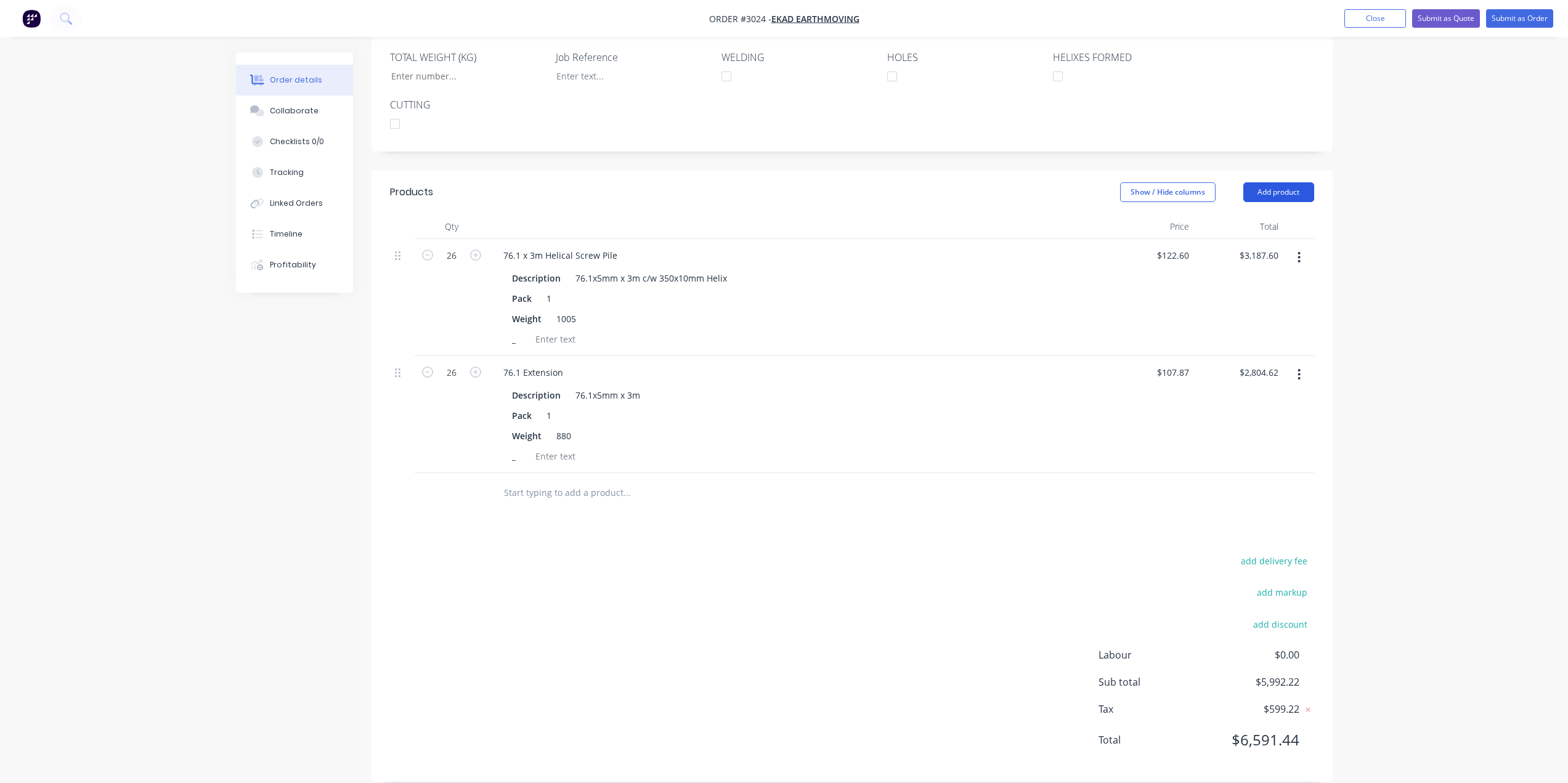
click at [1274, 183] on button "Add product" at bounding box center [1278, 192] width 71 height 20
click at [589, 490] on div at bounding box center [711, 493] width 444 height 40
click at [589, 480] on input "text" at bounding box center [626, 492] width 246 height 25
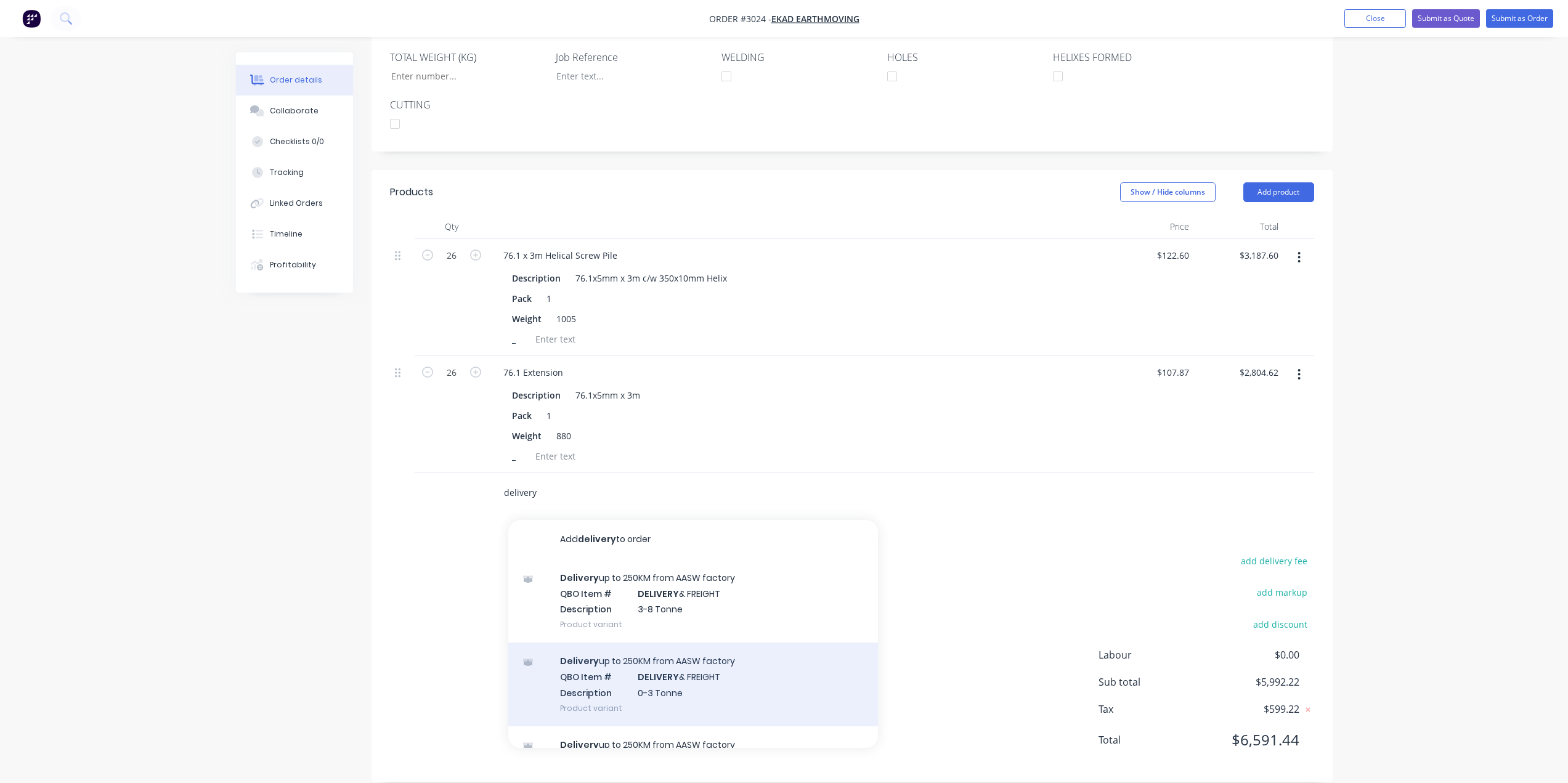
type input "delivery"
click at [692, 666] on div "Delivery up to 250KM from AASW factory QBO Item # DELIVERY & FREIGHT Descriptio…" at bounding box center [693, 684] width 369 height 83
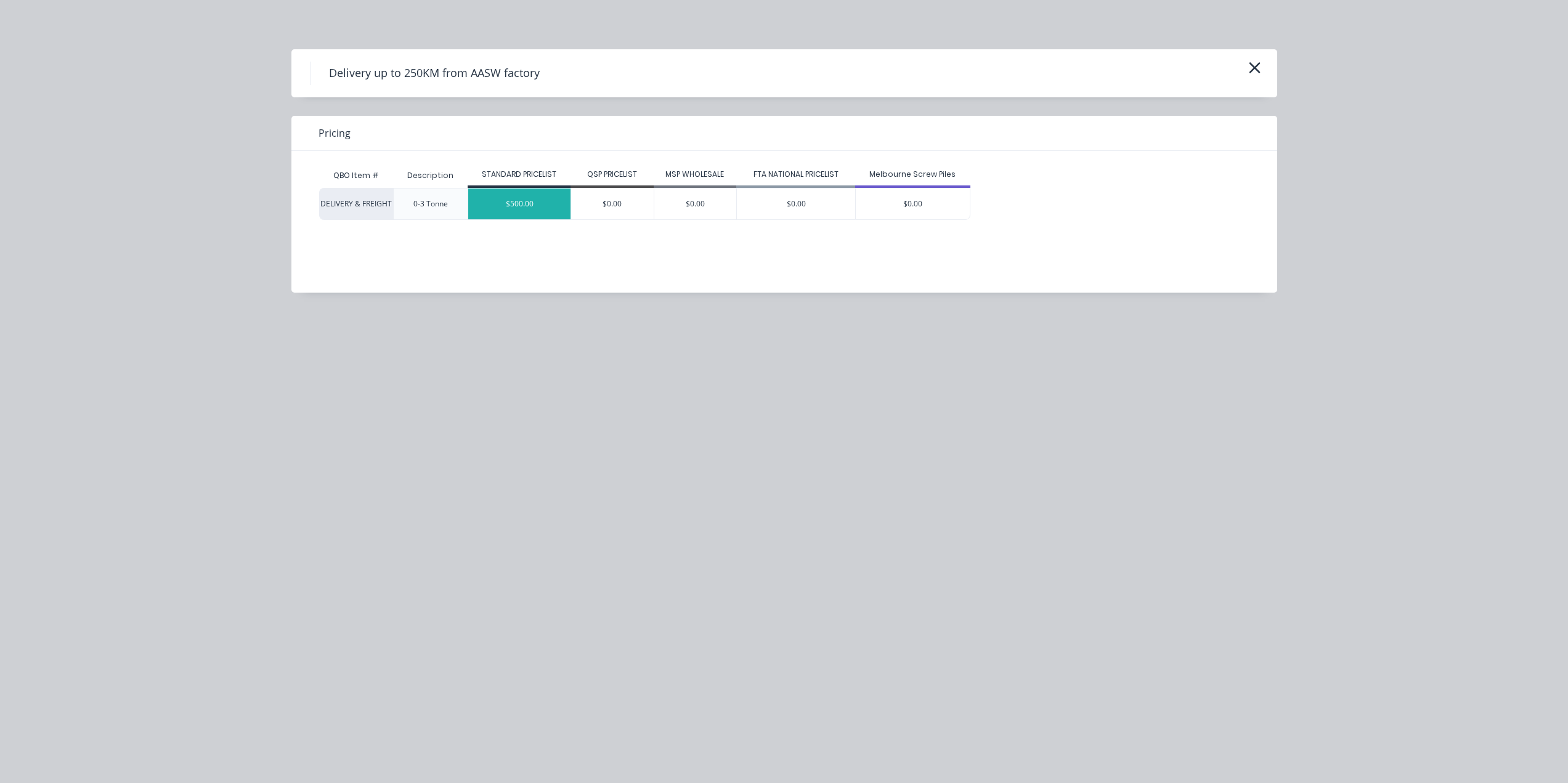
click at [523, 197] on div "$500.00" at bounding box center [520, 204] width 103 height 31
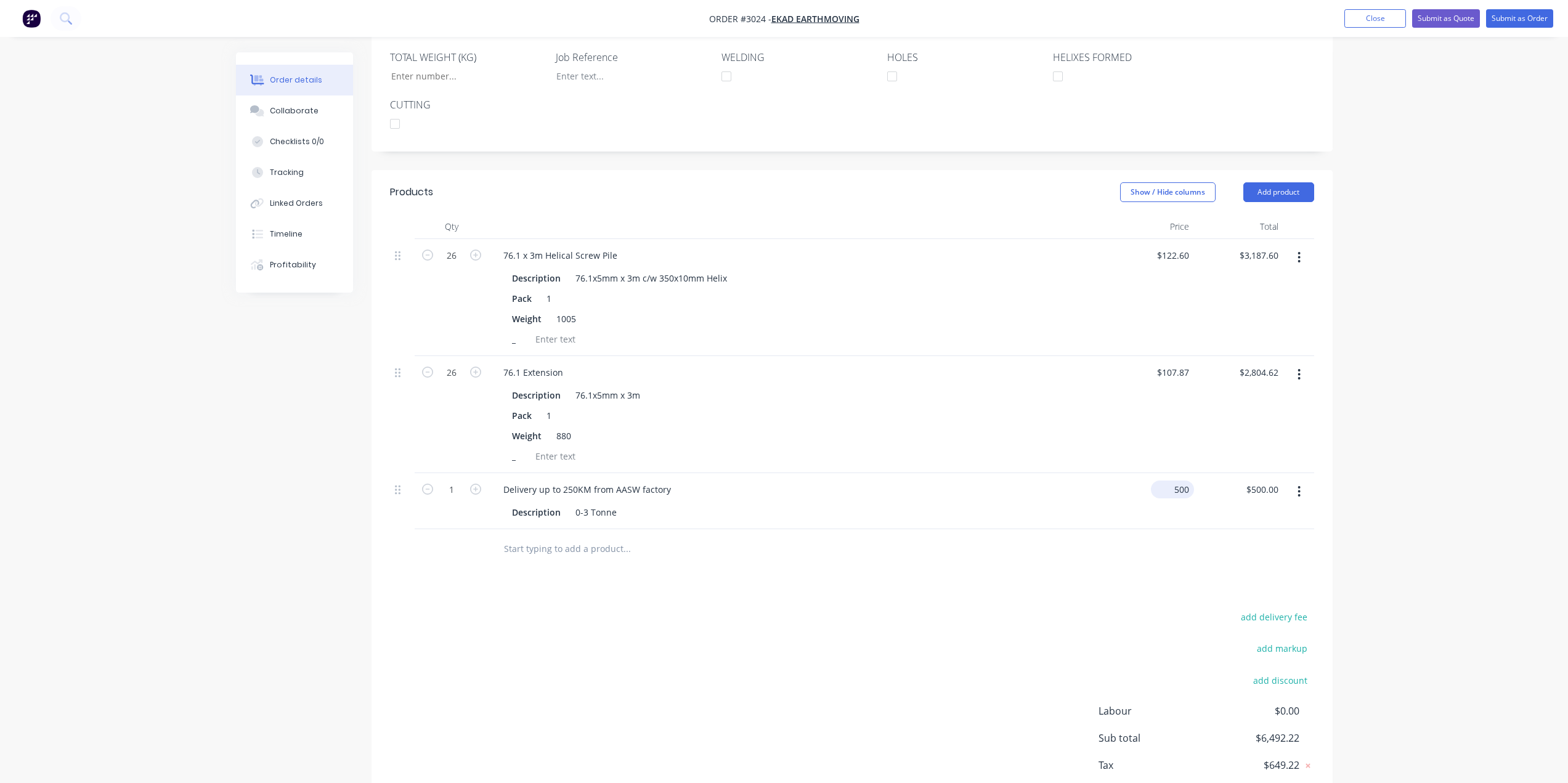
click at [1181, 480] on input "500" at bounding box center [1175, 489] width 38 height 18
type input "$350.00"
click at [669, 560] on div "Products Show / Hide columns Add product Qty Price Total 26 76.1 x 3m Helical S…" at bounding box center [852, 504] width 961 height 668
click at [534, 537] on input "text" at bounding box center [626, 548] width 246 height 25
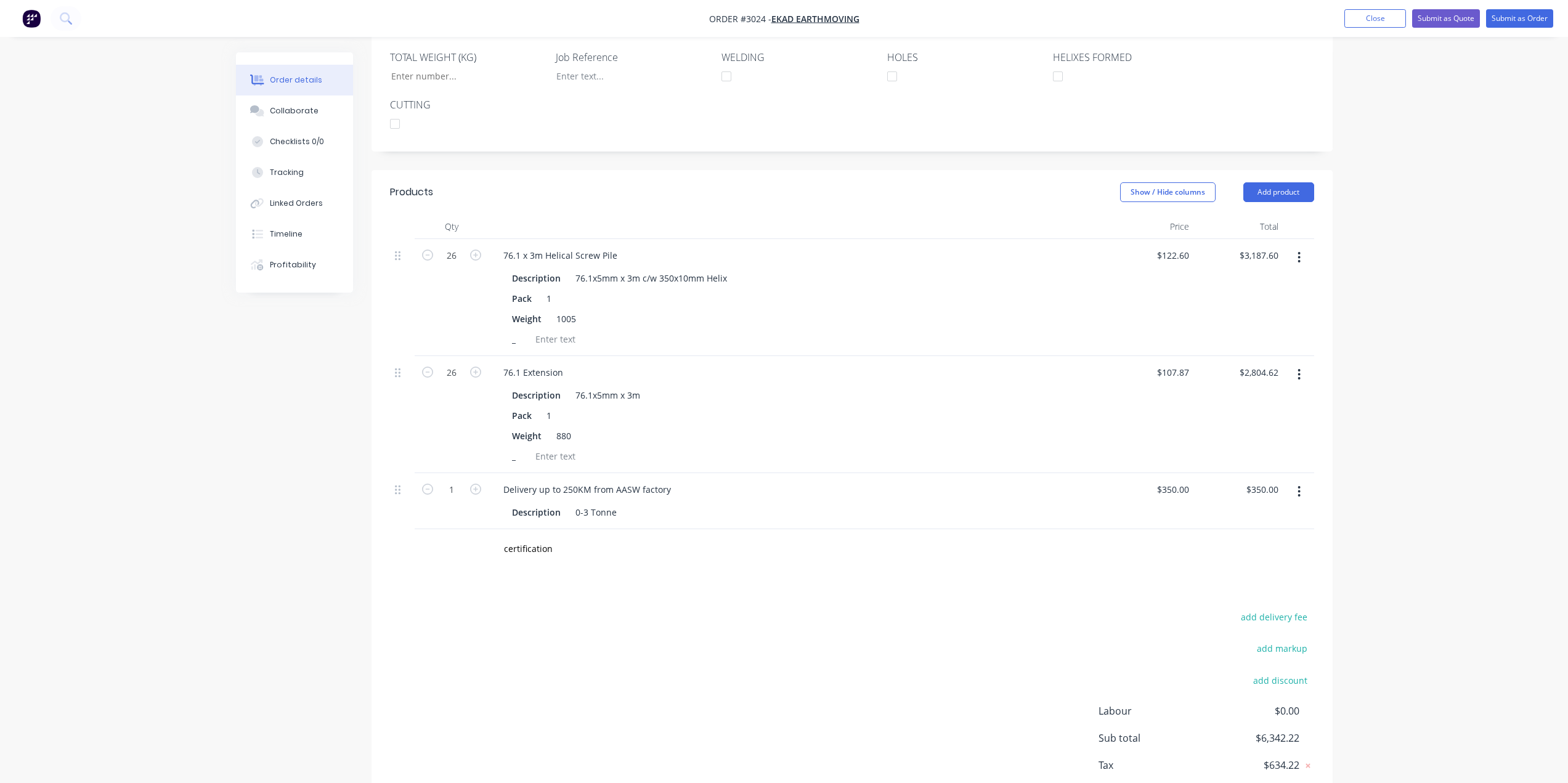
click at [558, 672] on div "add delivery fee add markup add discount Labour $0.00 Sub total $6,342.22 Tax $…" at bounding box center [852, 714] width 924 height 211
click at [555, 537] on input "certification" at bounding box center [626, 548] width 246 height 25
drag, startPoint x: 591, startPoint y: 525, endPoint x: 428, endPoint y: 520, distance: 163.1
click at [428, 529] on div "engineering Add engineering to order No results found" at bounding box center [852, 549] width 924 height 40
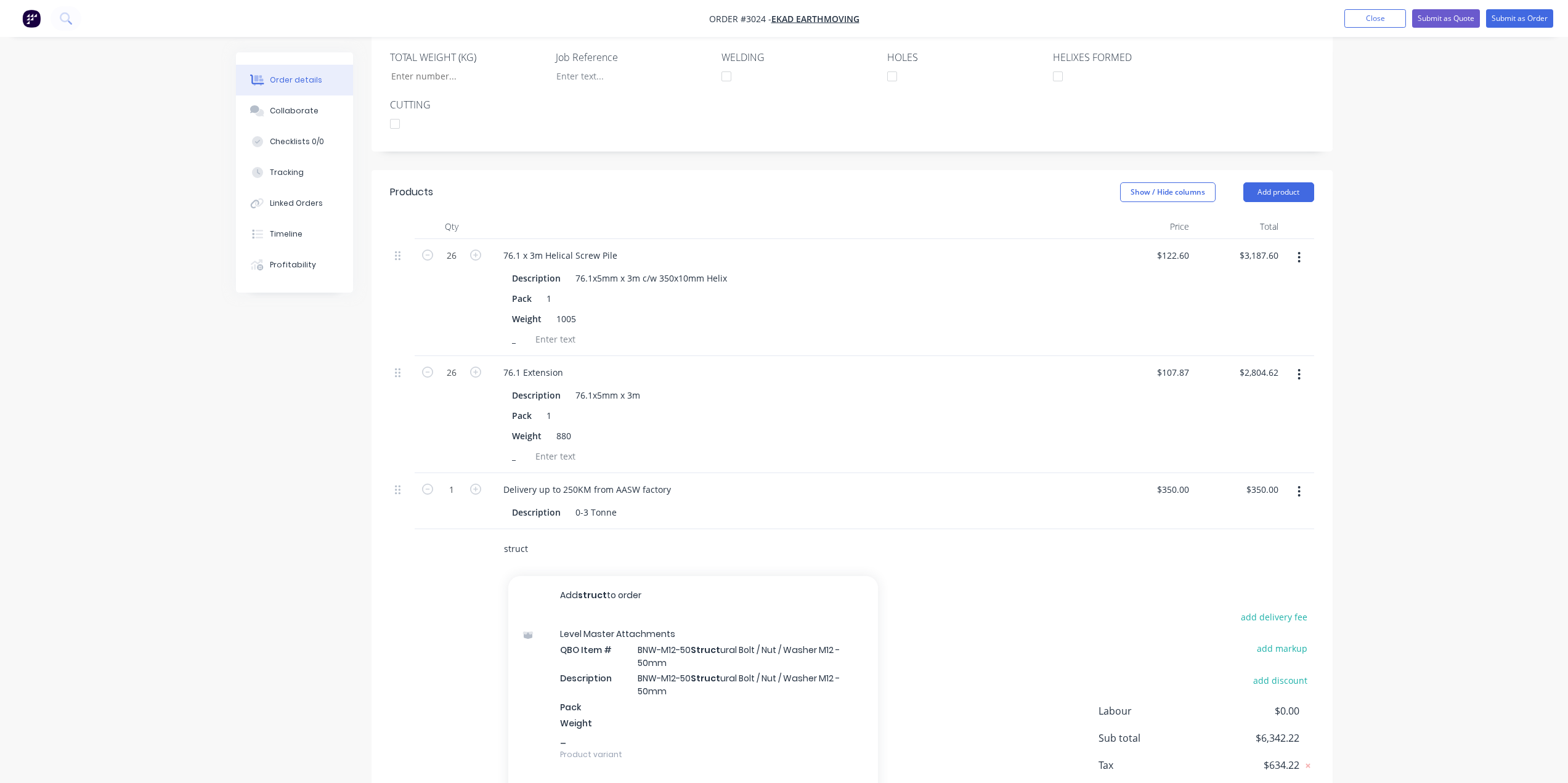
click at [544, 537] on input "struct" at bounding box center [626, 548] width 246 height 25
drag, startPoint x: 603, startPoint y: 528, endPoint x: 440, endPoint y: 520, distance: 163.2
click at [440, 529] on div "structural Add structural to order Level Master Attachments QBO Item # BNW-M12-…" at bounding box center [852, 549] width 924 height 40
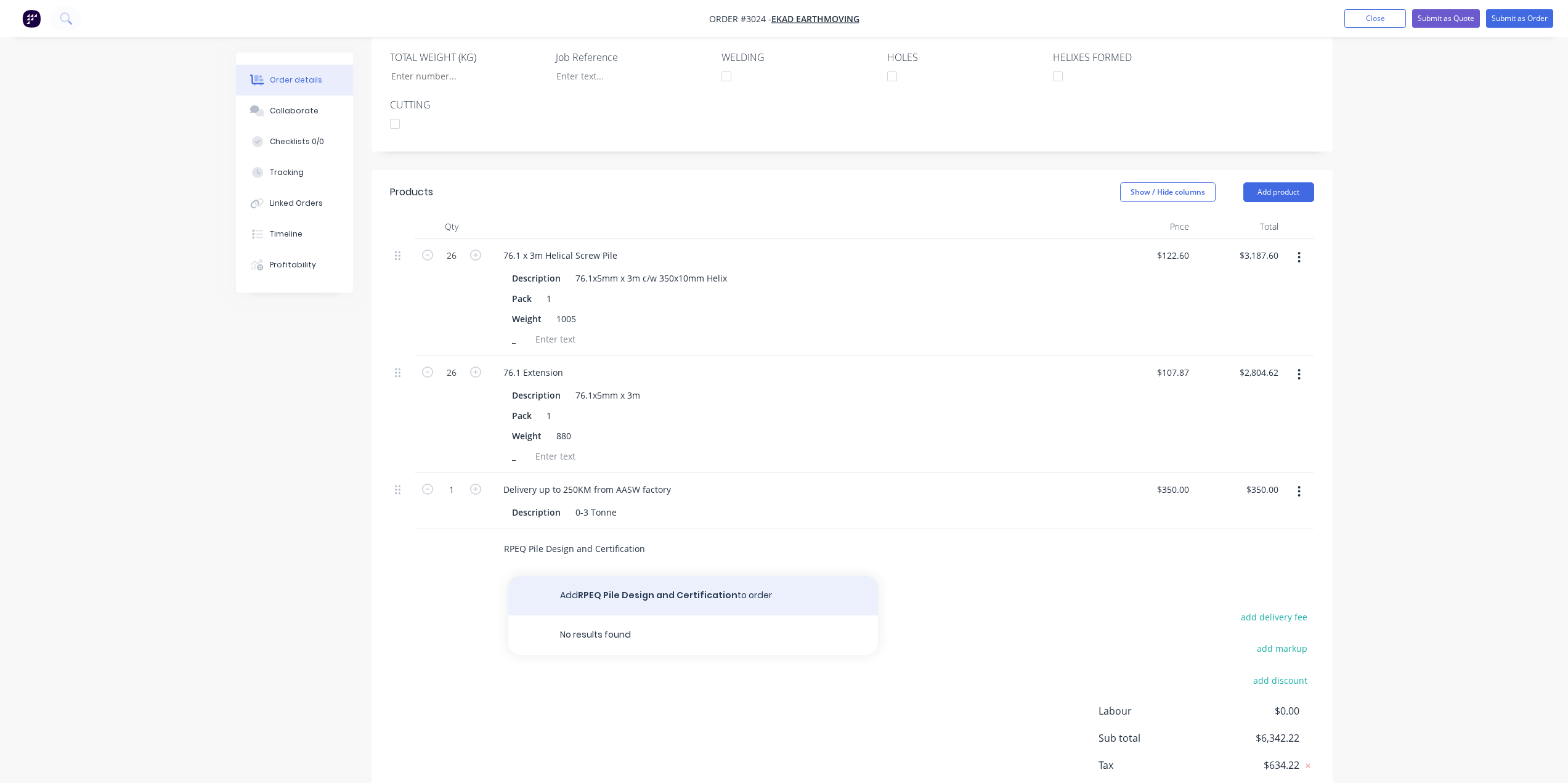
type input "RPEQ Pile Design and Certification"
click at [657, 580] on button "Add RPEQ Pile Design and Certification to order" at bounding box center [693, 596] width 369 height 39
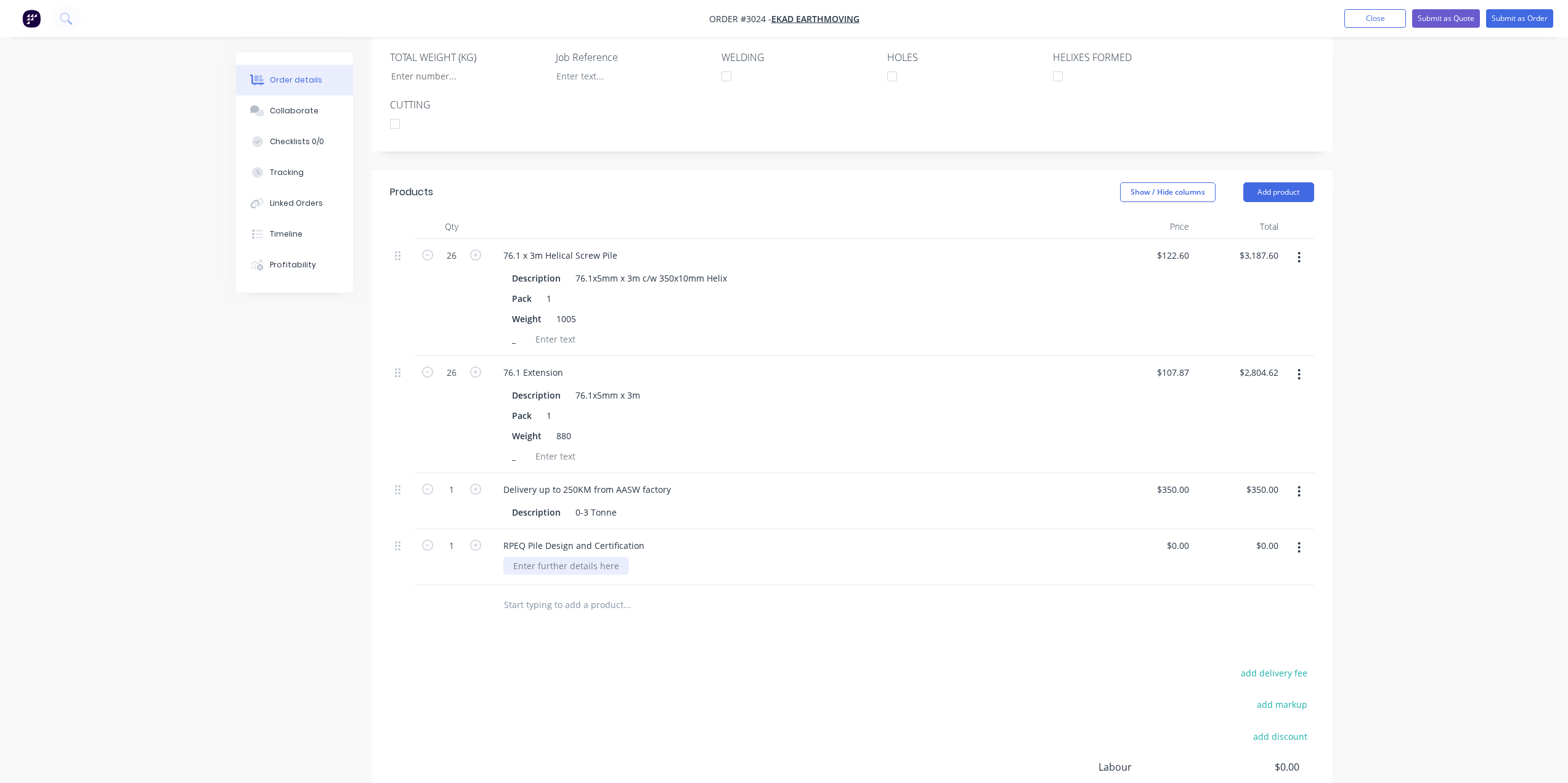
click at [590, 557] on div at bounding box center [566, 565] width 126 height 18
click at [932, 694] on div "add delivery fee add markup add discount Labour $0.00 Sub total $6,342.22 Tax $…" at bounding box center [852, 770] width 924 height 211
click at [1178, 537] on div "0 0" at bounding box center [1184, 545] width 19 height 18
type input "$1,200.00"
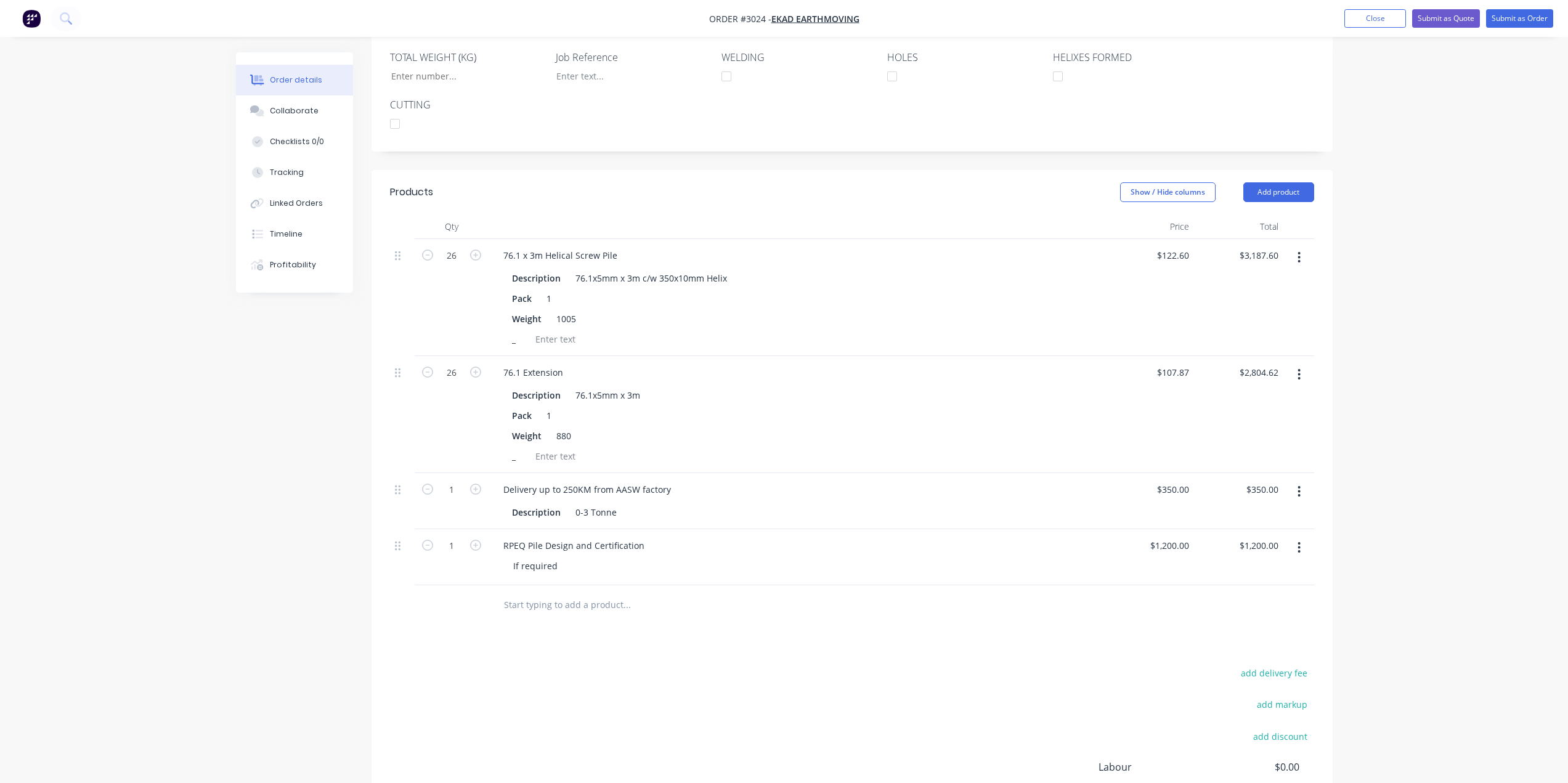
click at [1151, 631] on div "Products Show / Hide columns Add product Qty Price Total 26 76.1 x 3m Helical S…" at bounding box center [852, 532] width 961 height 724
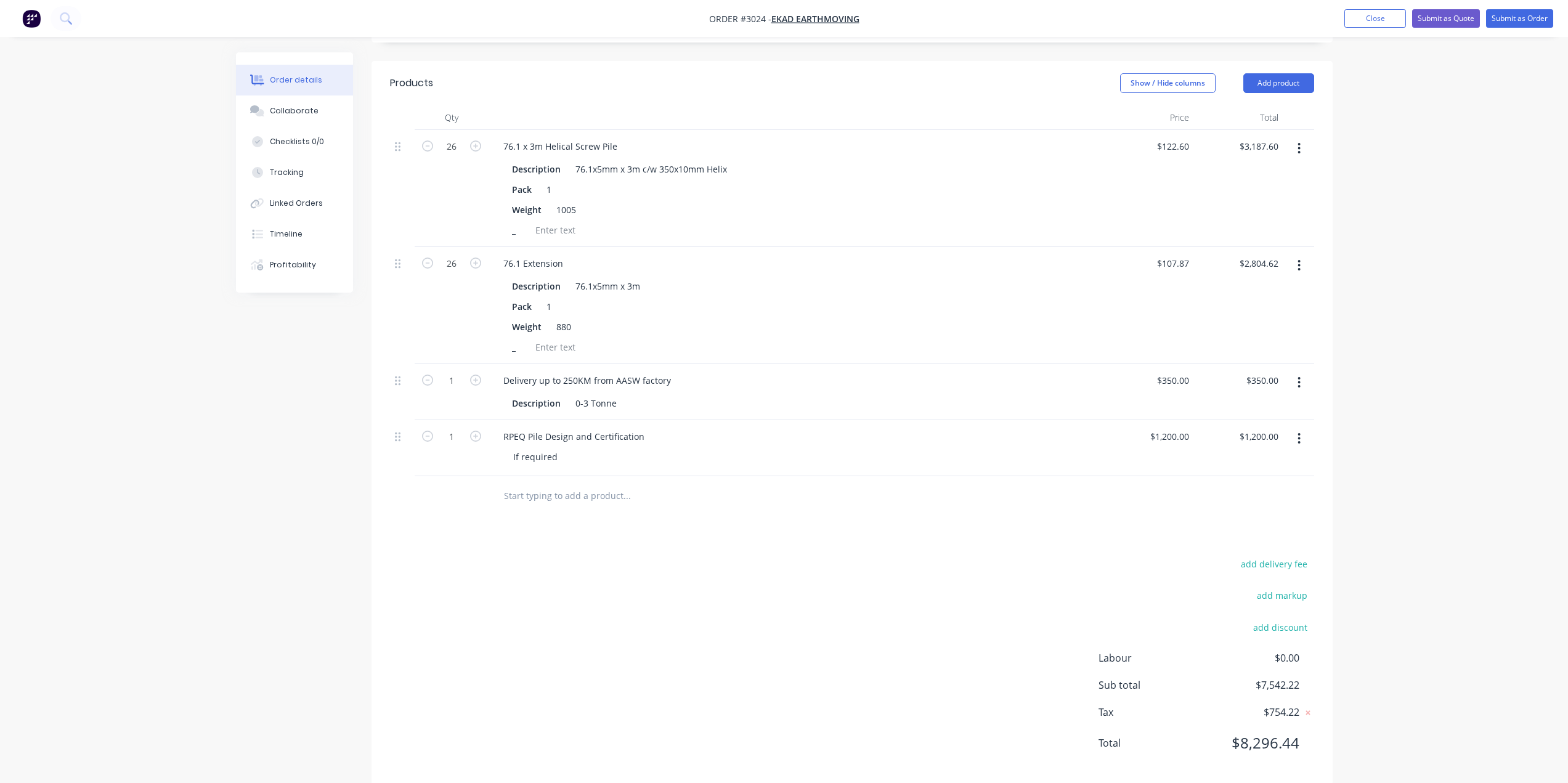
scroll to position [443, 0]
click at [620, 391] on div "Description 0-3 Tonne" at bounding box center [794, 400] width 574 height 18
click at [761, 553] on div "add delivery fee add markup add discount Labour $0.00 Sub total $7,542.22 Tax $…" at bounding box center [852, 658] width 924 height 211
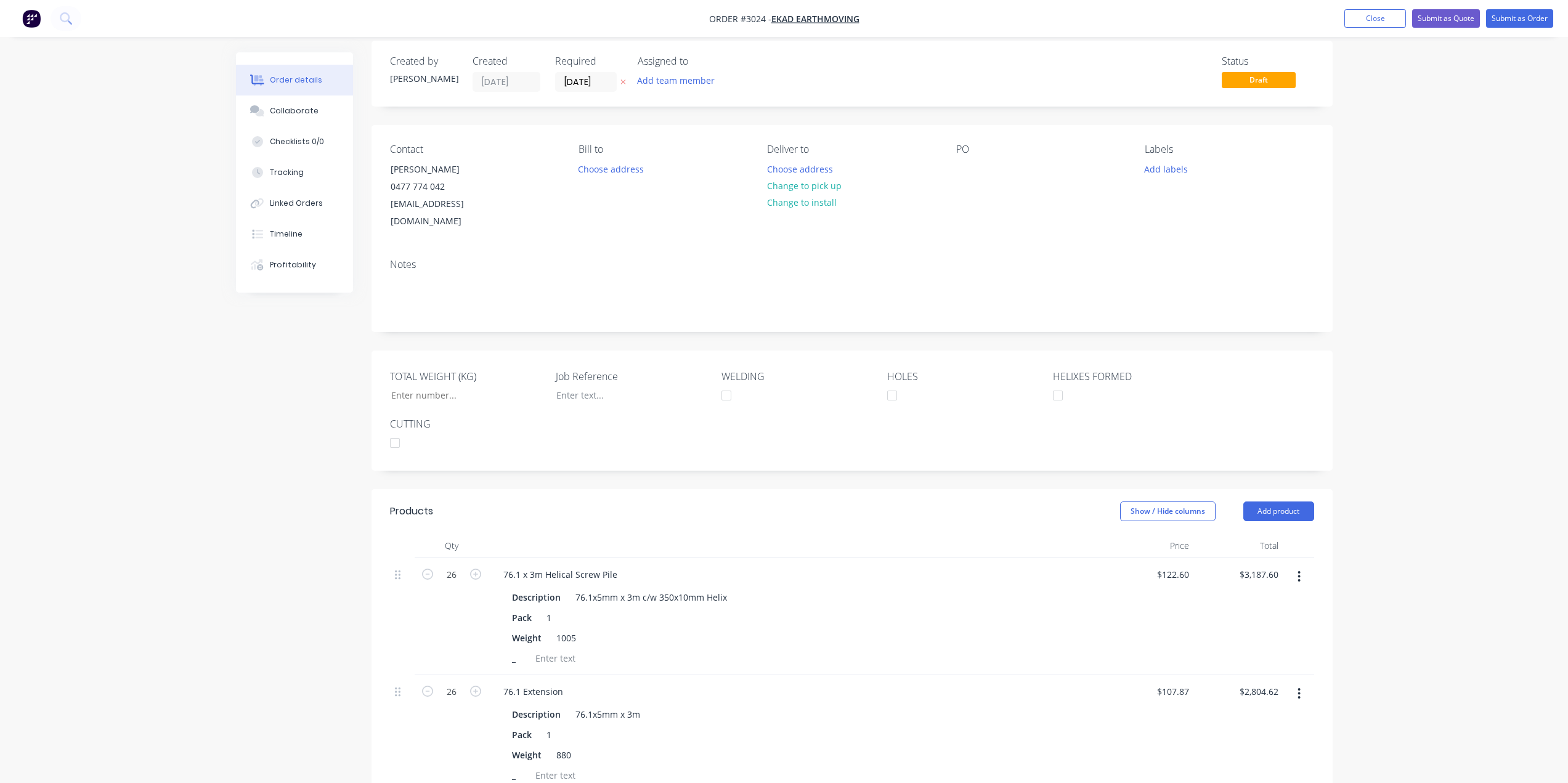
scroll to position [0, 0]
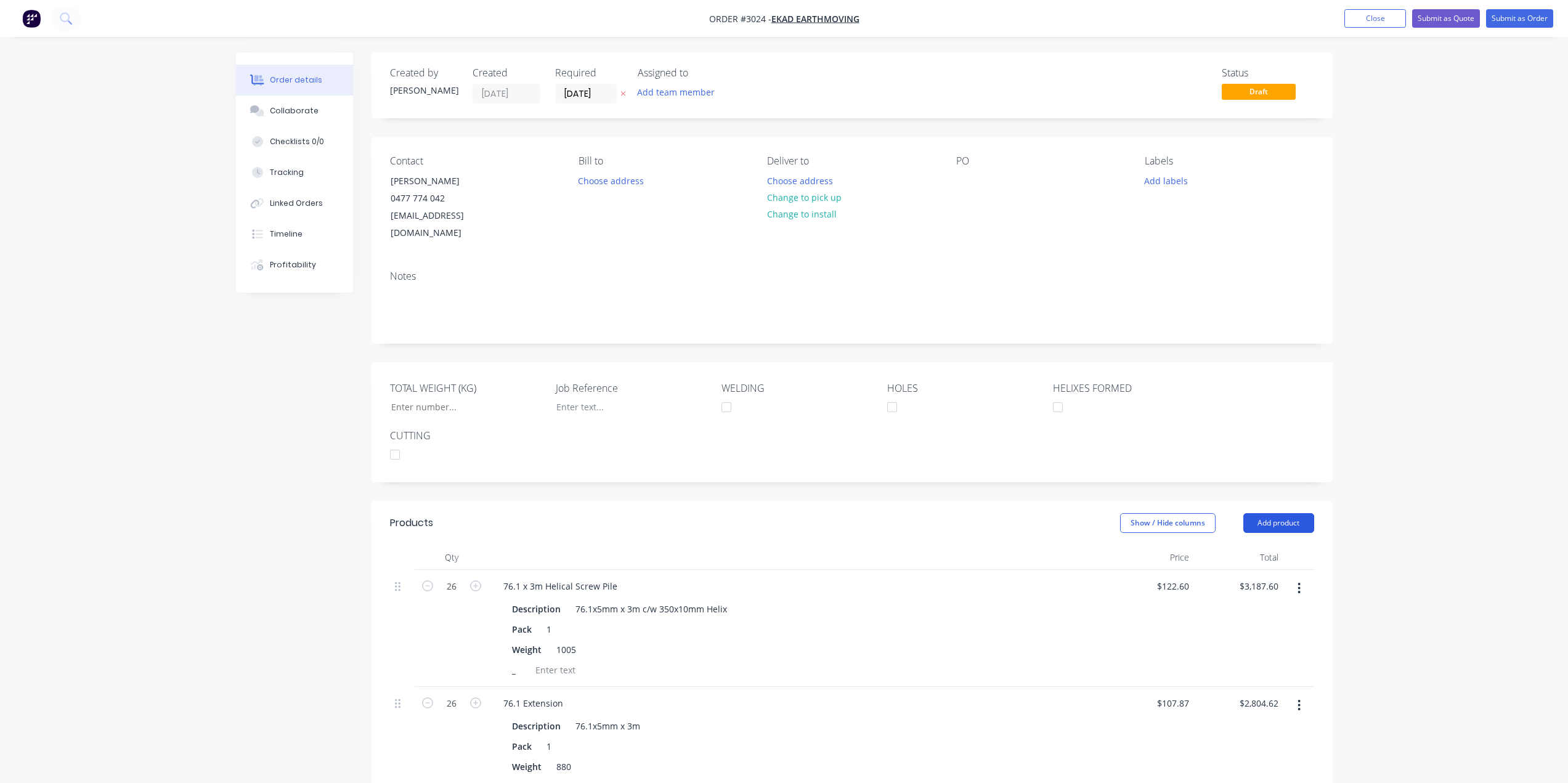
click at [1275, 513] on button "Add product" at bounding box center [1278, 523] width 71 height 20
click at [1255, 718] on div "Notes (External)" at bounding box center [1255, 726] width 95 height 18
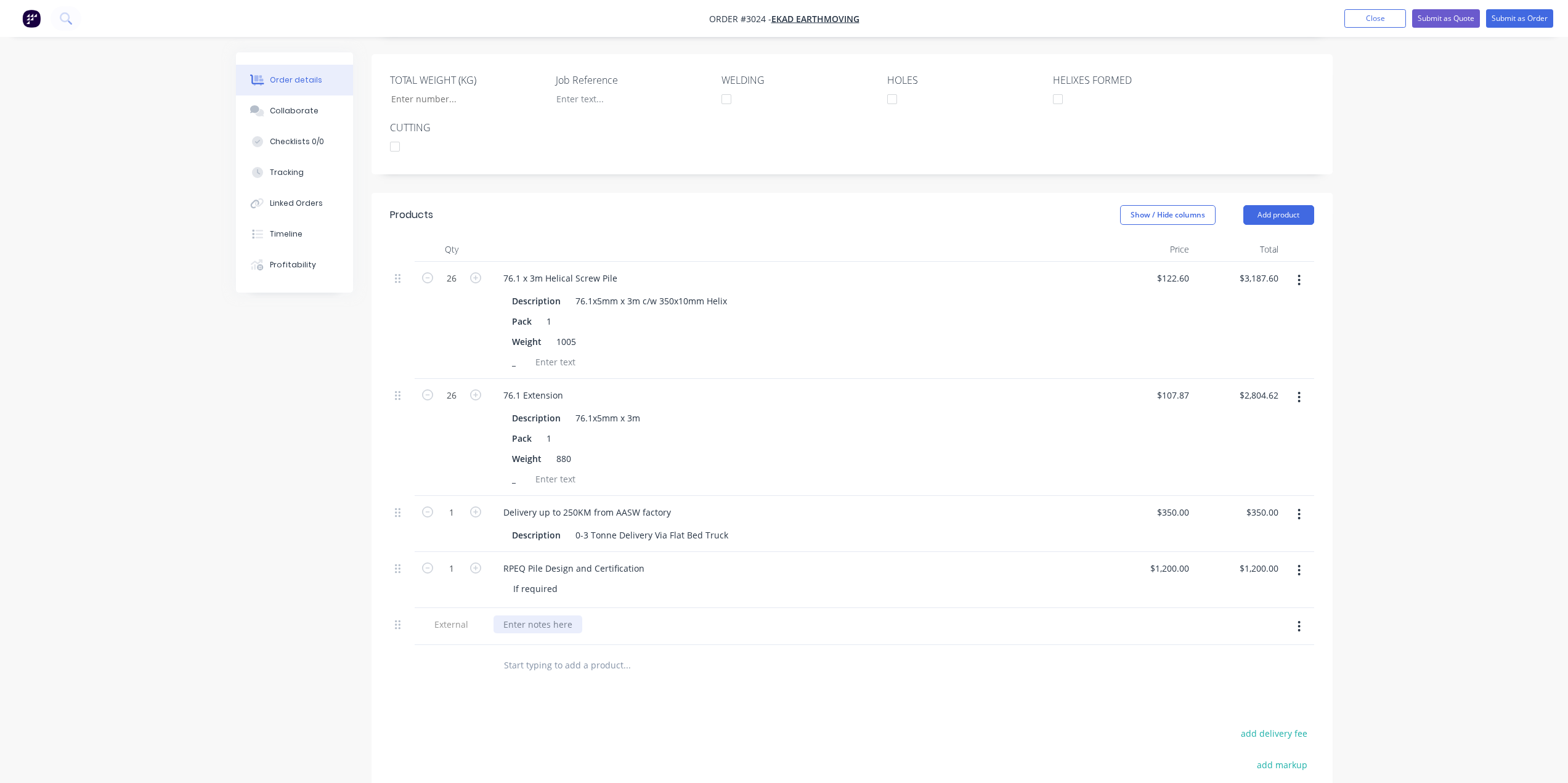
click at [571, 615] on div at bounding box center [538, 624] width 88 height 18
paste div
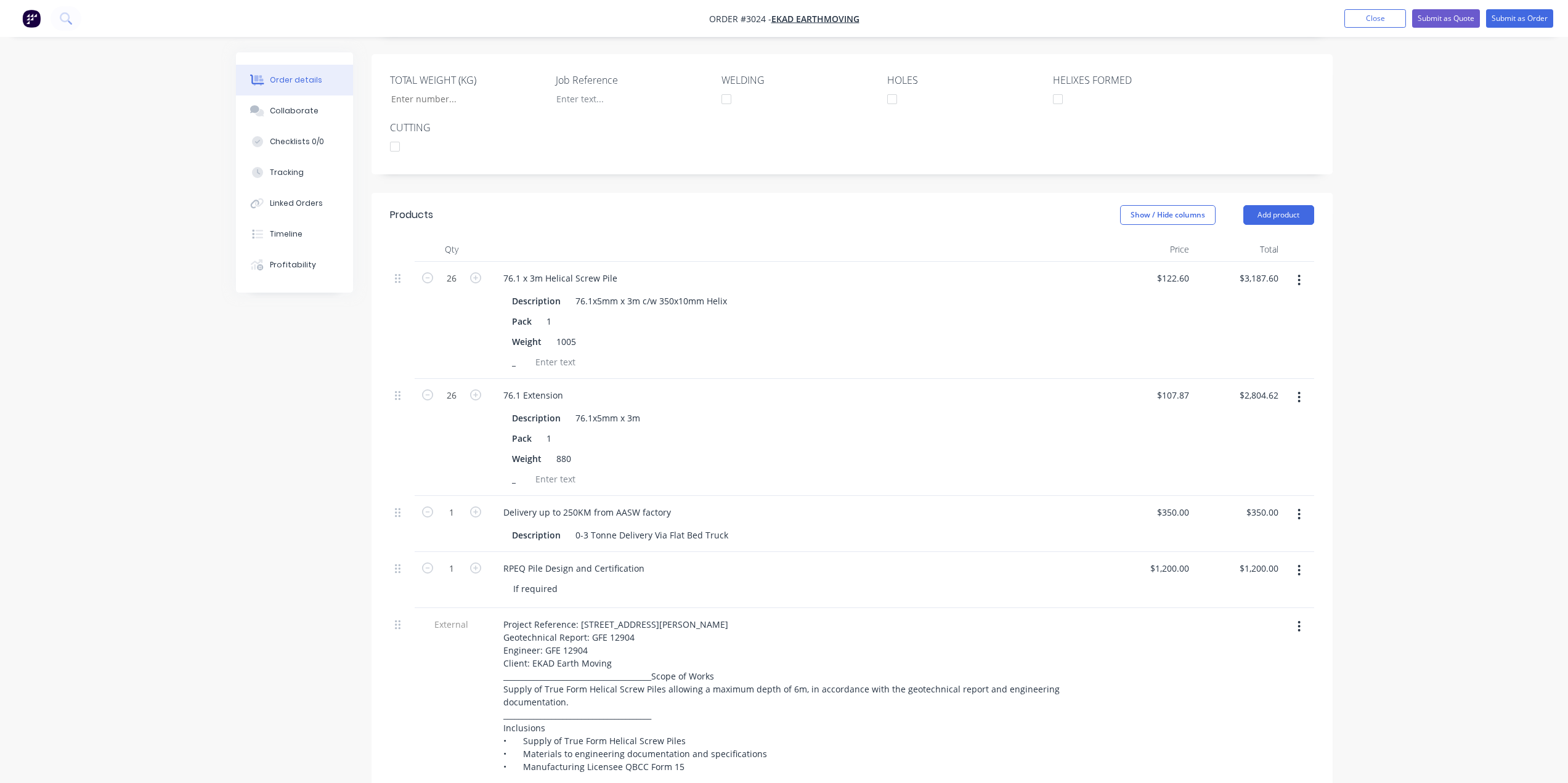
click at [426, 651] on div "External" at bounding box center [451, 736] width 74 height 256
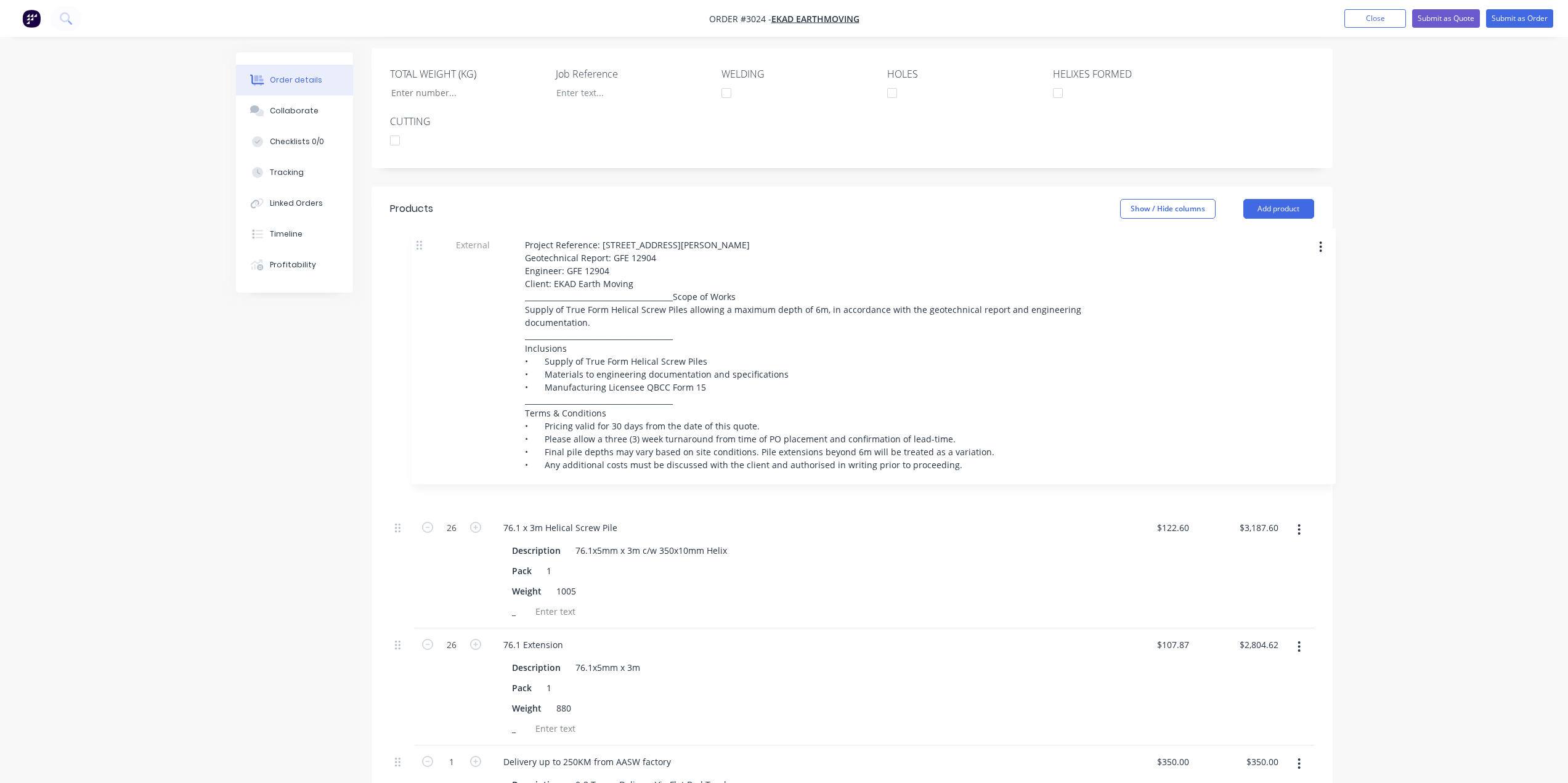
drag, startPoint x: 395, startPoint y: 610, endPoint x: 419, endPoint y: 243, distance: 367.8
click at [419, 256] on div "26 76.1 x 3m Helical Screw Pile Description 76.1x5mm x 3m c/w 350x10mm Helix Pa…" at bounding box center [852, 556] width 924 height 602
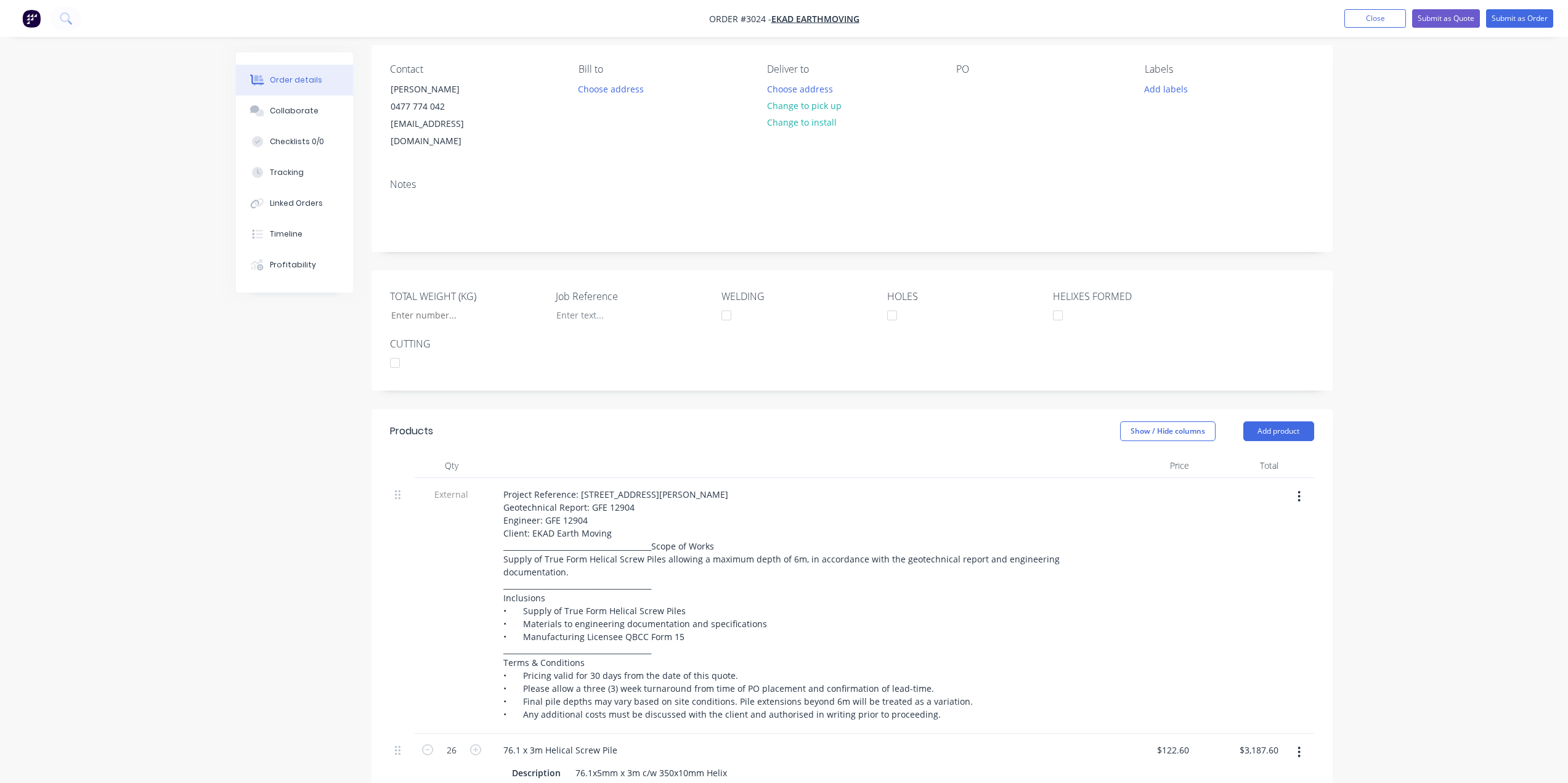
scroll to position [0, 0]
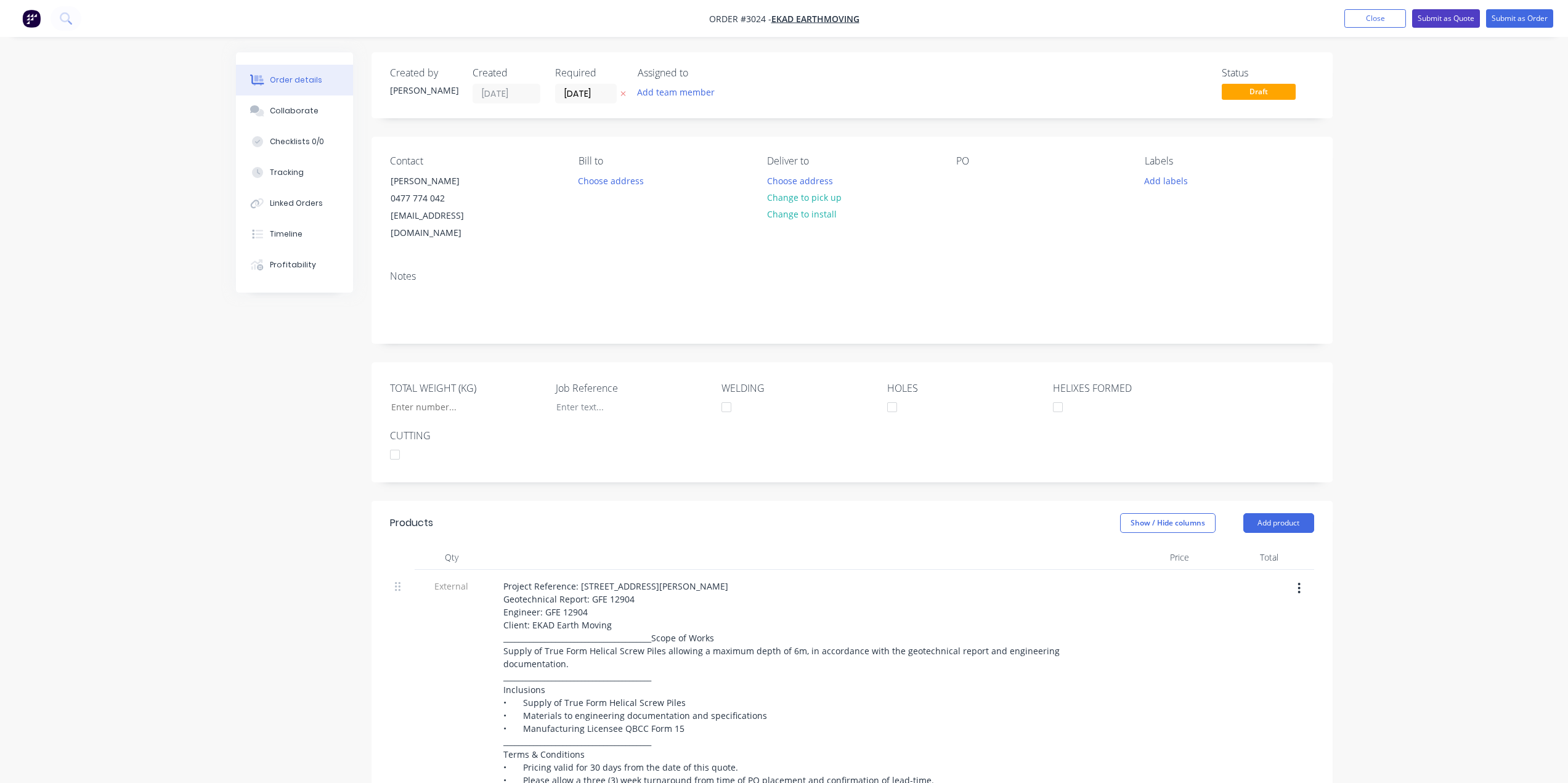
drag, startPoint x: 1425, startPoint y: 21, endPoint x: 1425, endPoint y: 34, distance: 13.0
click at [1428, 21] on button "Submit as Quote" at bounding box center [1446, 18] width 68 height 18
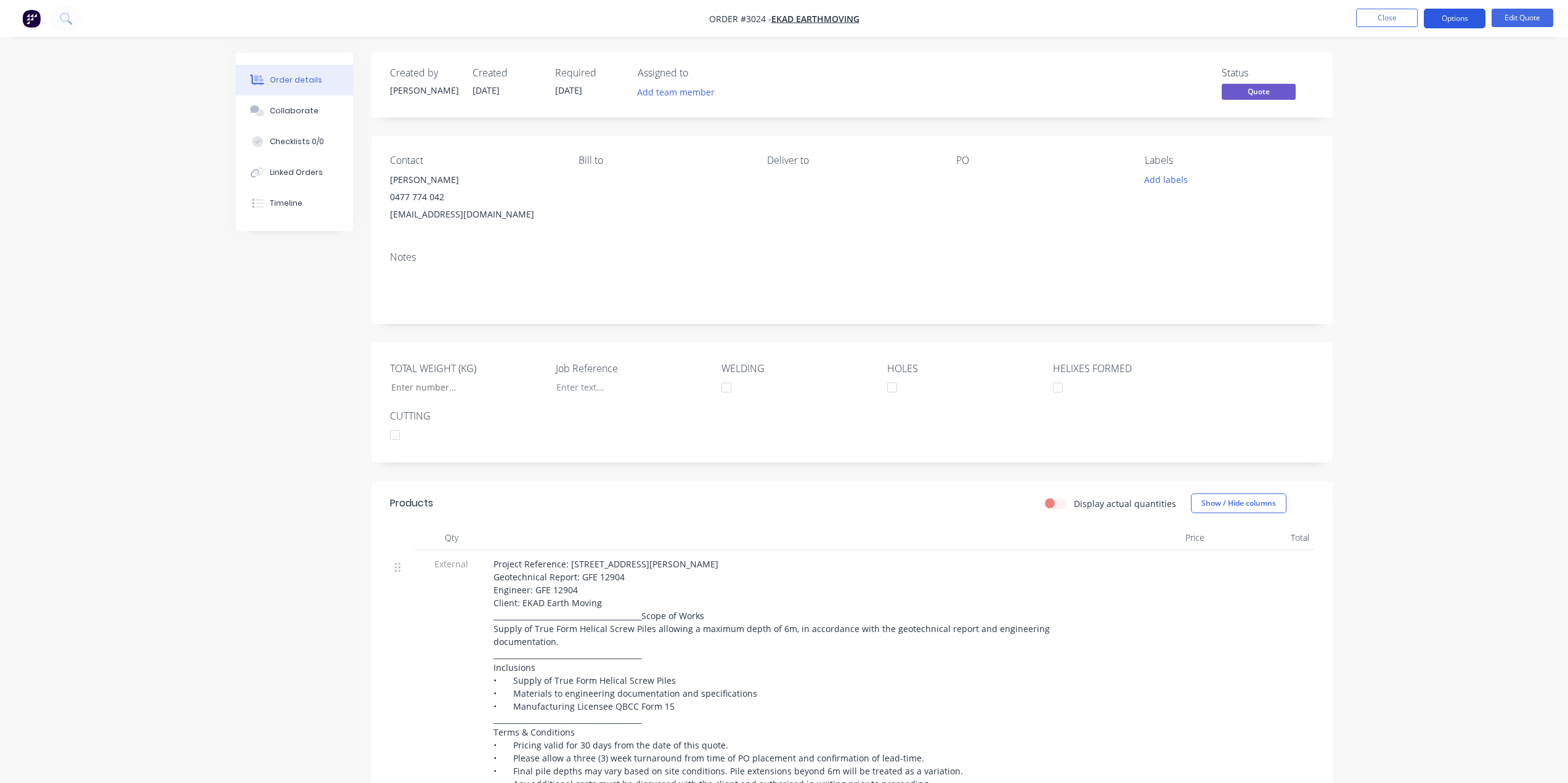
click at [1443, 17] on button "Options" at bounding box center [1455, 18] width 62 height 20
click at [1381, 78] on div "Quote" at bounding box center [1417, 74] width 113 height 18
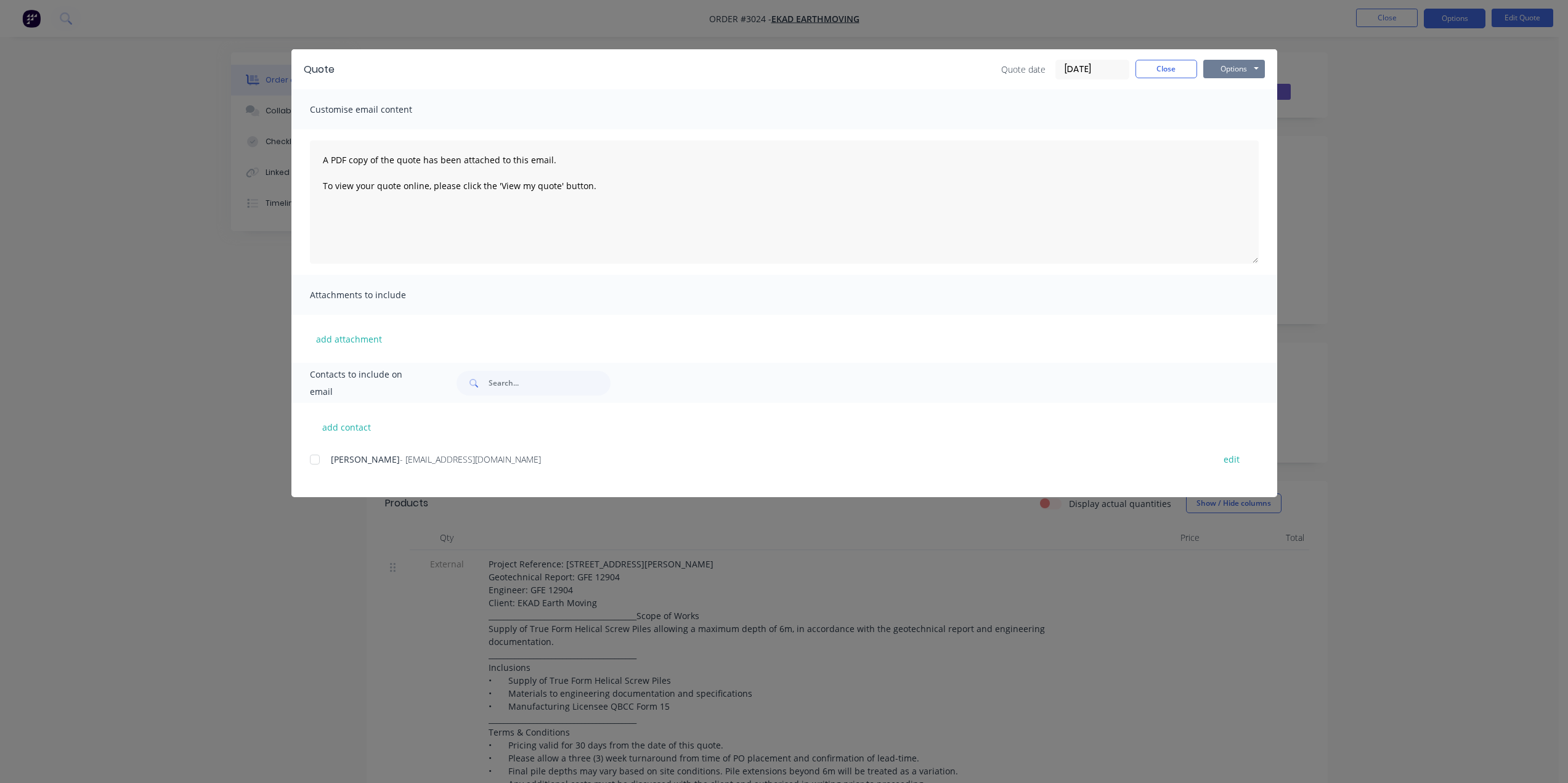
click at [1240, 69] on button "Options" at bounding box center [1234, 69] width 62 height 18
click at [1263, 88] on button "Preview" at bounding box center [1242, 91] width 79 height 20
